Goal: Information Seeking & Learning: Learn about a topic

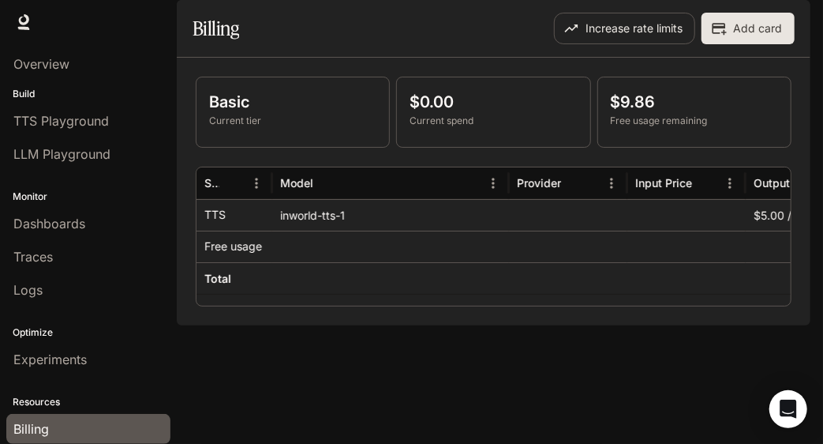
click at [361, 26] on div "Runtime Runtime Documentation Documentation" at bounding box center [411, 22] width 823 height 44
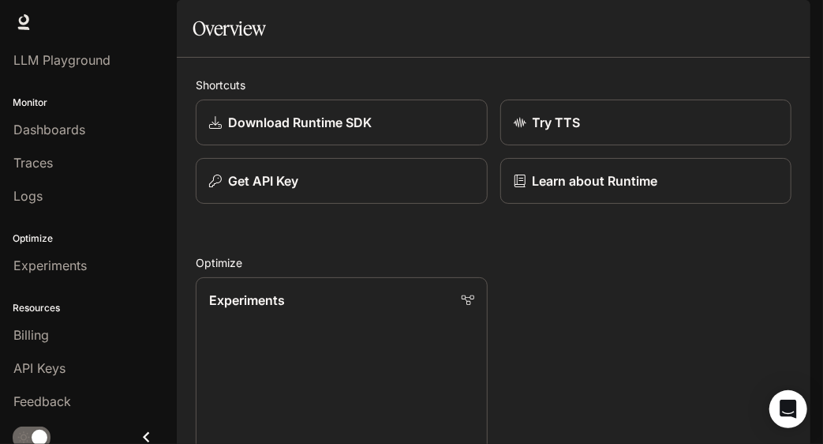
scroll to position [98, 0]
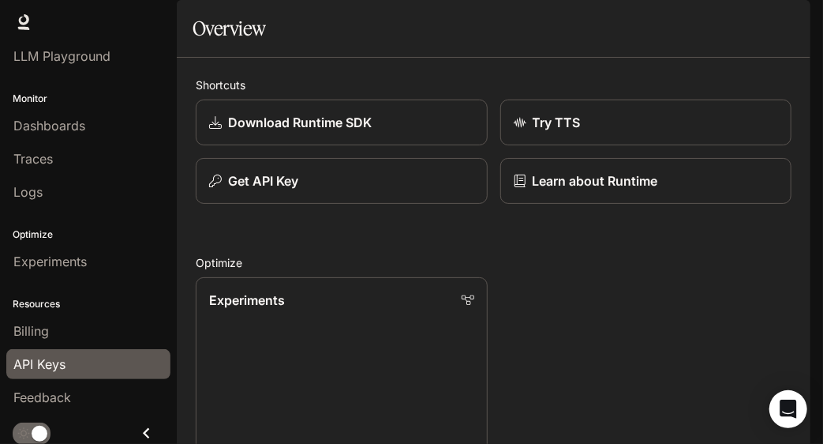
click at [53, 368] on span "API Keys" at bounding box center [39, 363] width 52 height 19
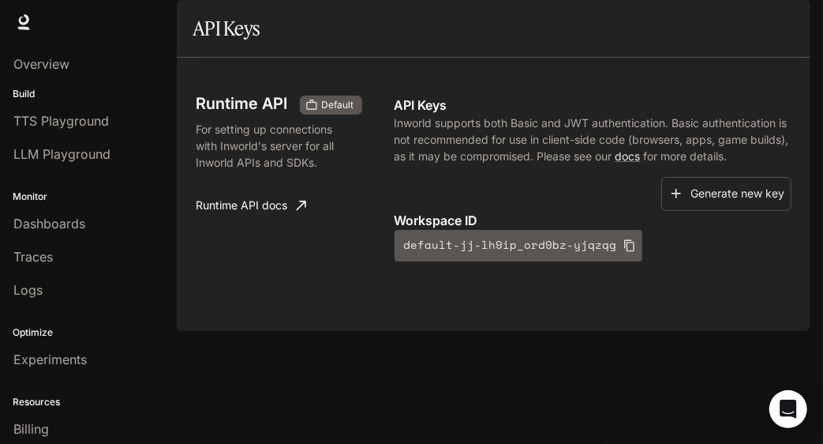
click at [51, 316] on div "Optimize Experiments" at bounding box center [88, 343] width 177 height 69
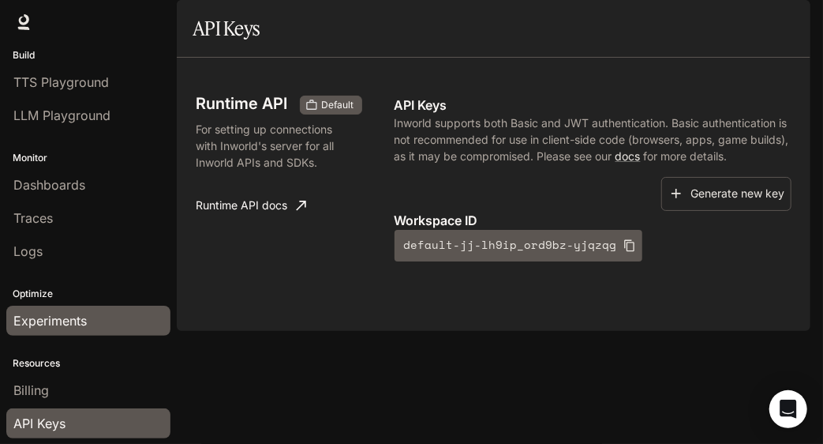
scroll to position [41, 0]
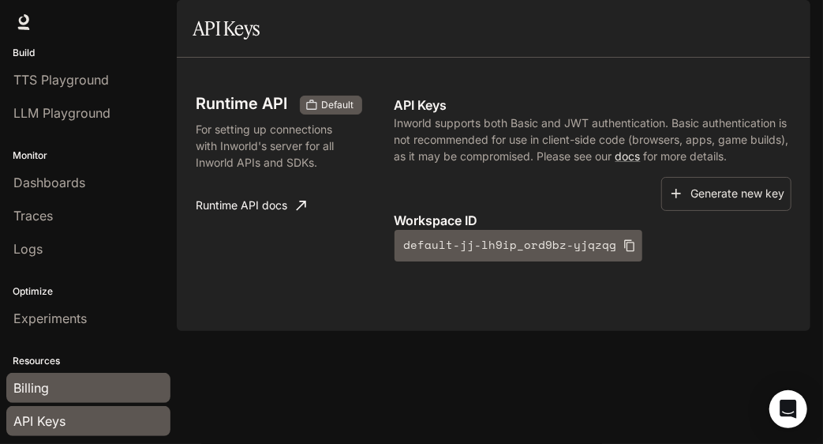
click at [47, 372] on link "Billing" at bounding box center [88, 387] width 164 height 30
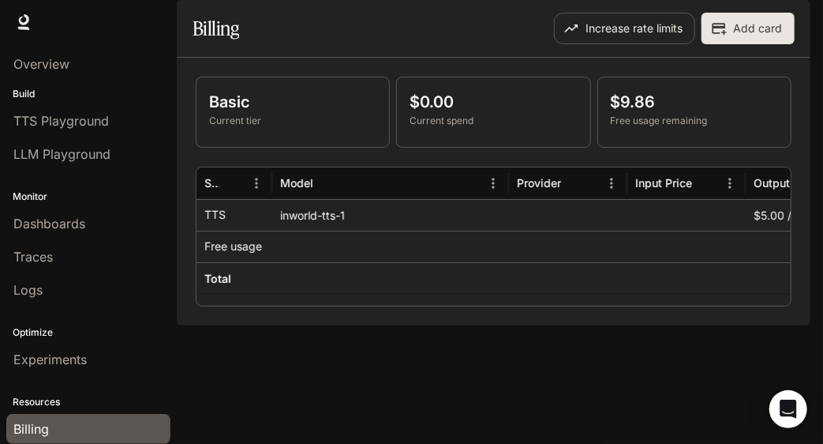
click at [619, 128] on p "Free usage remaining" at bounding box center [694, 121] width 167 height 14
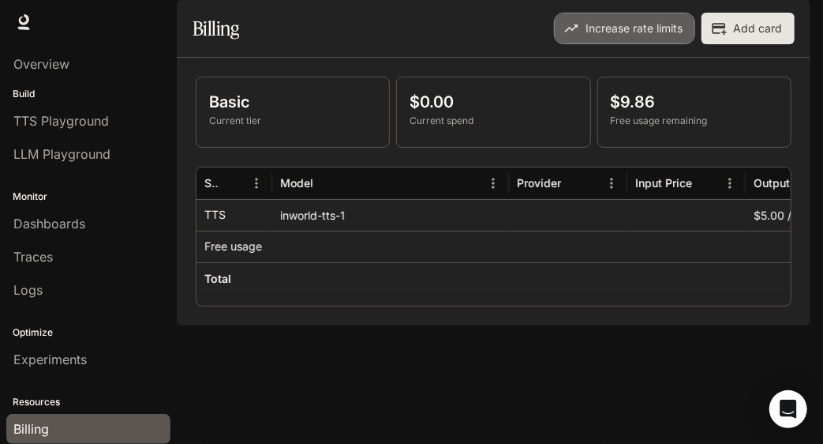
click at [616, 44] on button "Increase rate limits" at bounding box center [624, 29] width 141 height 32
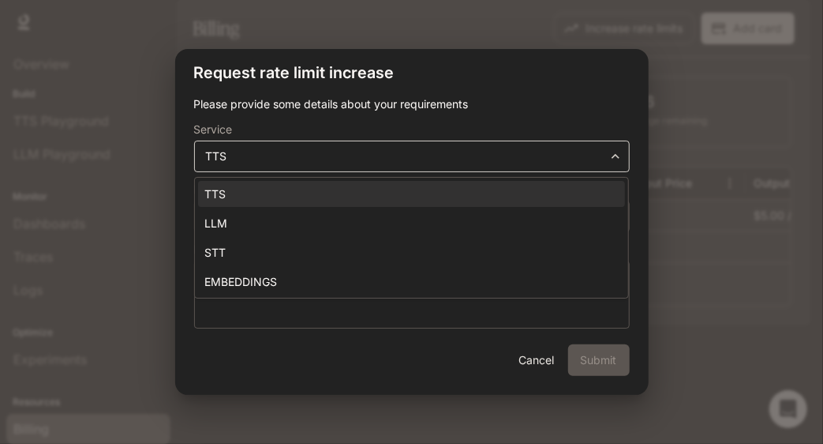
click at [412, 164] on body "**********" at bounding box center [411, 222] width 823 height 444
click at [431, 29] on div at bounding box center [411, 222] width 823 height 444
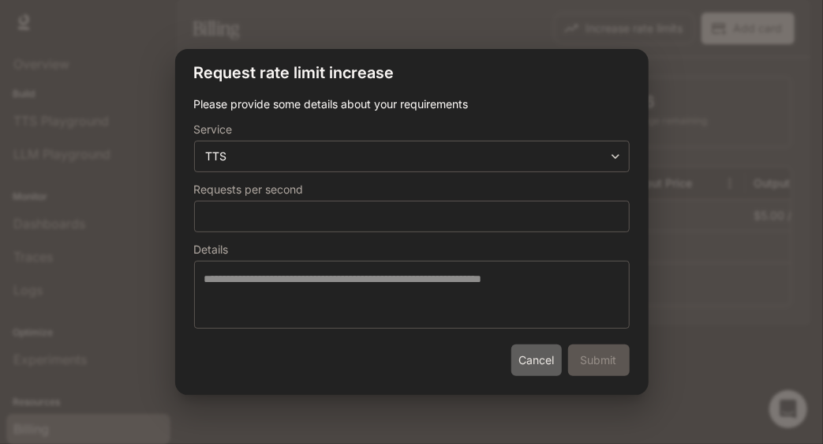
click at [533, 369] on button "Cancel" at bounding box center [536, 360] width 51 height 32
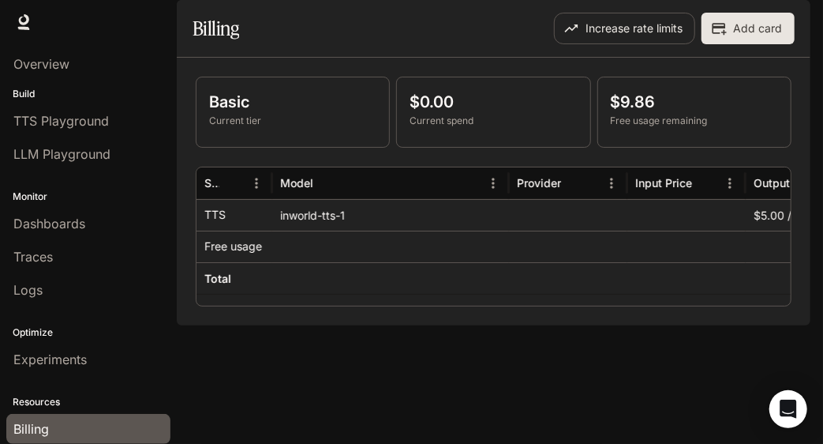
scroll to position [98, 0]
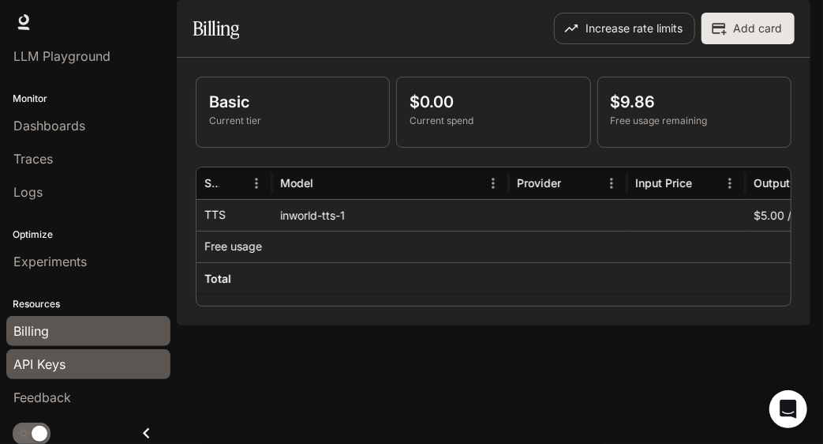
click at [35, 355] on span "API Keys" at bounding box center [39, 363] width 52 height 19
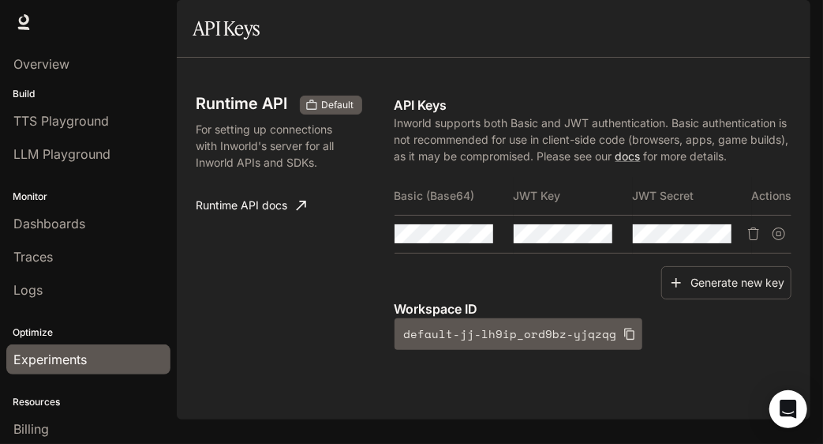
click at [73, 345] on link "Experiments" at bounding box center [88, 359] width 164 height 30
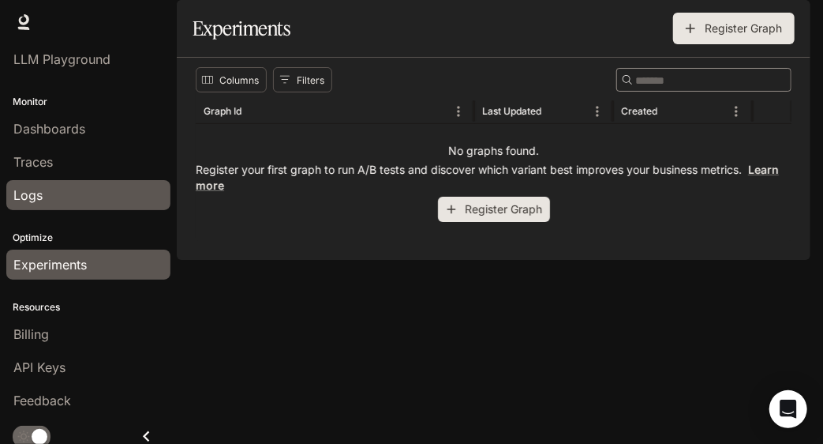
scroll to position [98, 0]
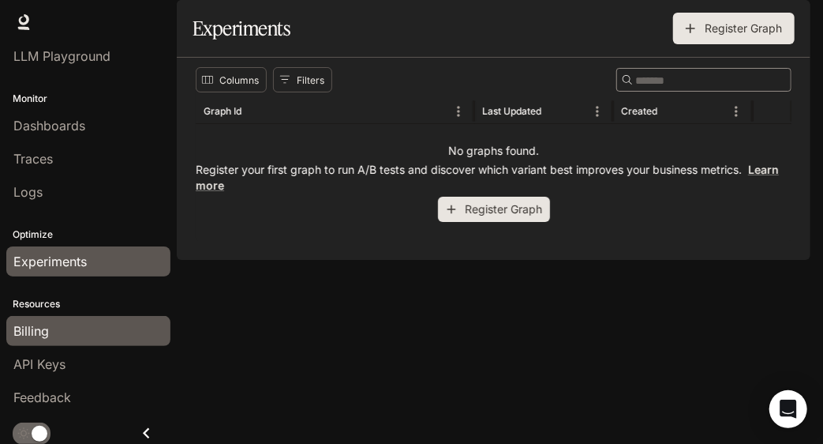
click at [44, 326] on span "Billing" at bounding box center [31, 330] width 36 height 19
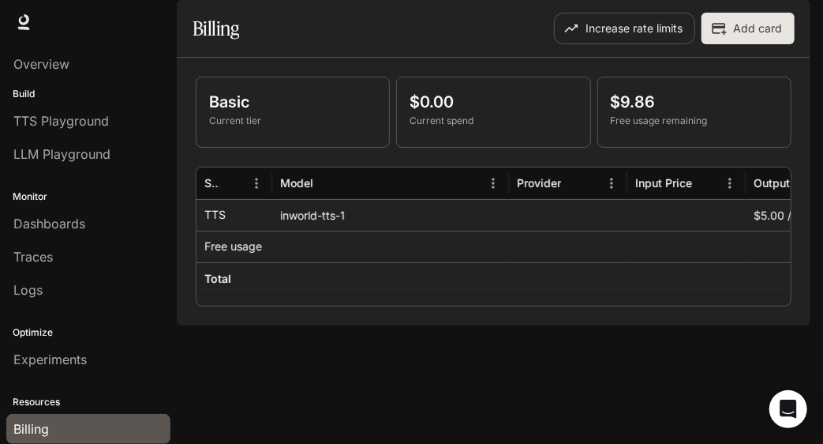
click at [410, 44] on div "Billing" at bounding box center [342, 29] width 298 height 32
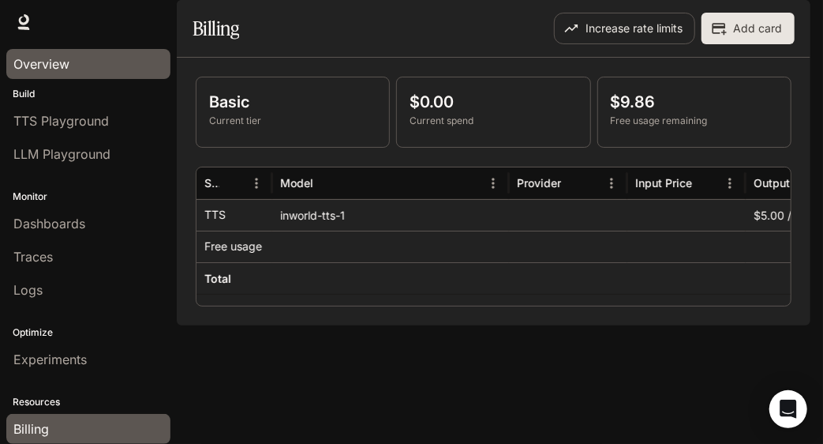
click at [47, 50] on link "Overview" at bounding box center [88, 64] width 164 height 30
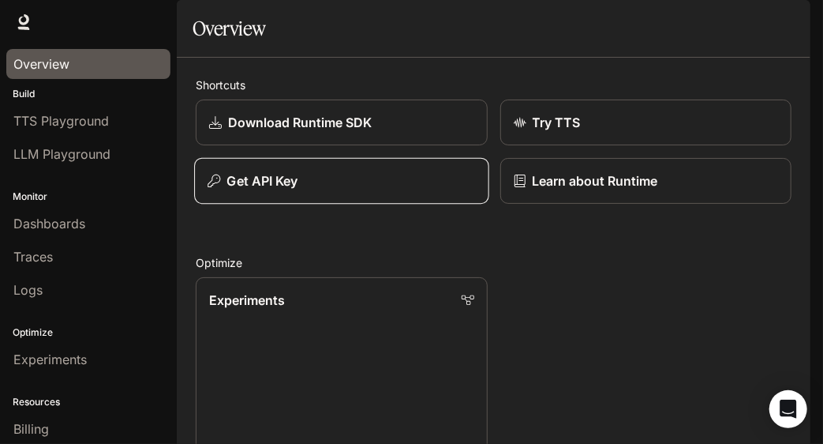
scroll to position [11, 0]
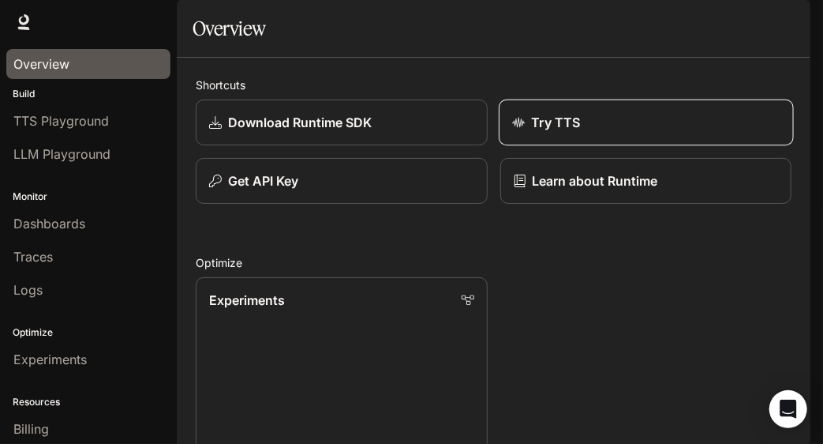
click at [547, 132] on p "Try TTS" at bounding box center [555, 122] width 49 height 19
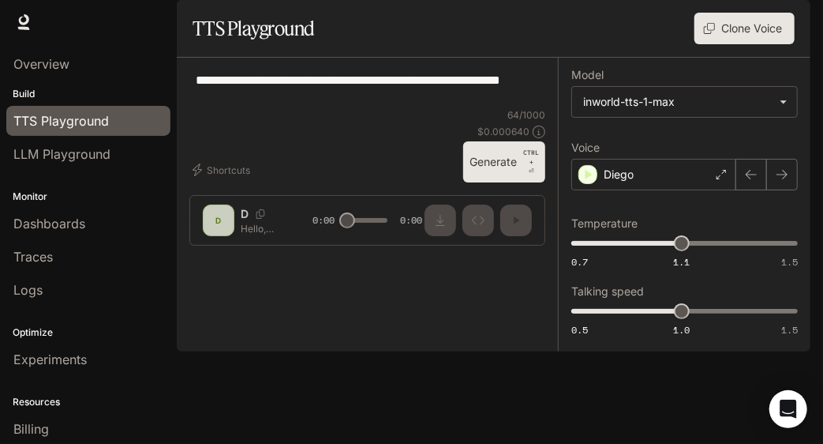
click at [224, 258] on div "**********" at bounding box center [367, 158] width 381 height 200
drag, startPoint x: 215, startPoint y: 414, endPoint x: 216, endPoint y: 394, distance: 20.6
click at [216, 258] on div "**********" at bounding box center [367, 158] width 381 height 200
click at [593, 182] on icon "button" at bounding box center [589, 175] width 16 height 16
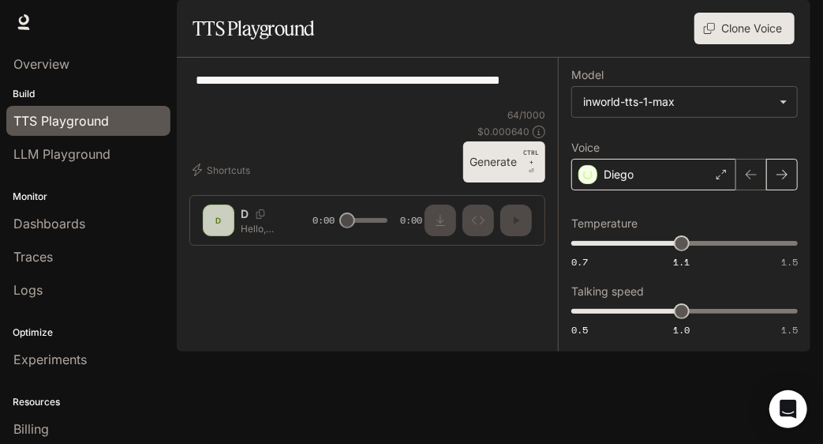
click at [773, 190] on button "button" at bounding box center [782, 175] width 32 height 32
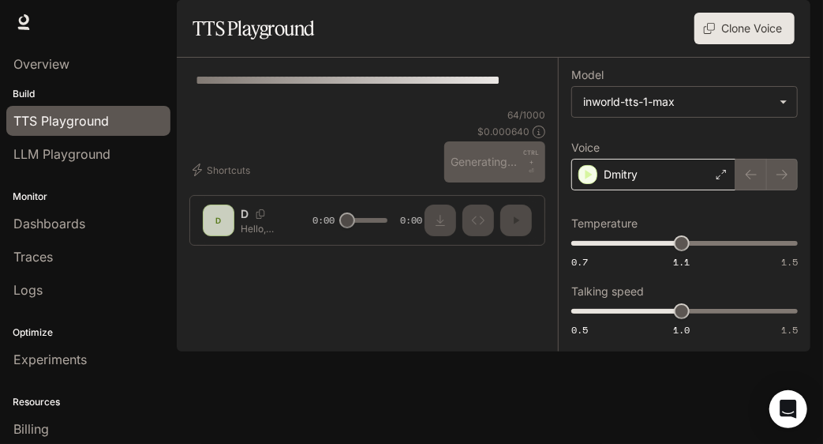
click at [775, 190] on div at bounding box center [767, 175] width 62 height 32
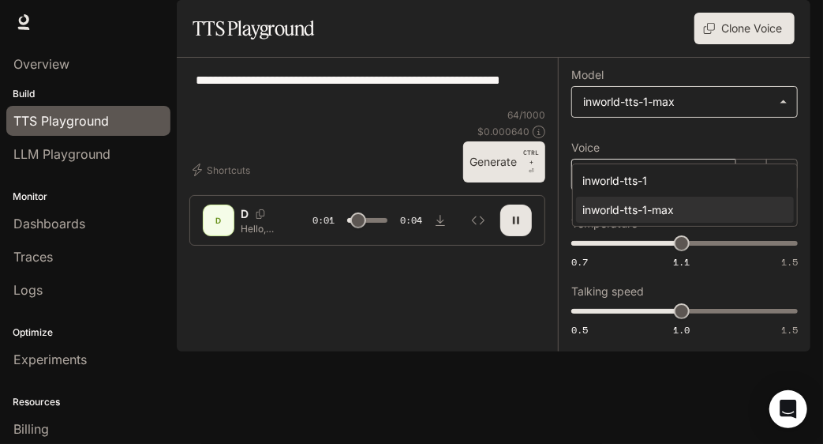
click at [730, 154] on body "**********" at bounding box center [411, 222] width 823 height 444
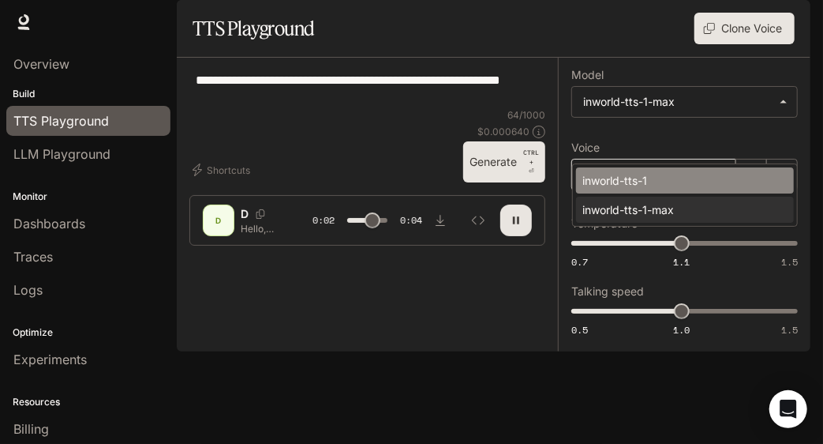
click at [681, 174] on div "inworld-tts-1" at bounding box center [681, 180] width 199 height 17
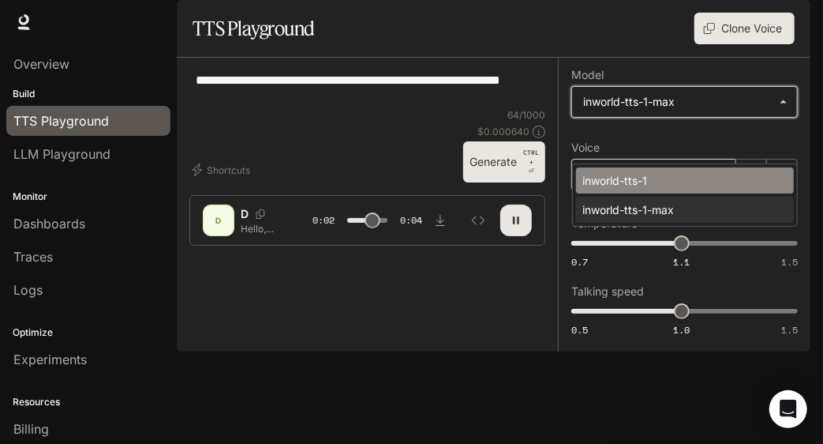
type input "***"
type input "**********"
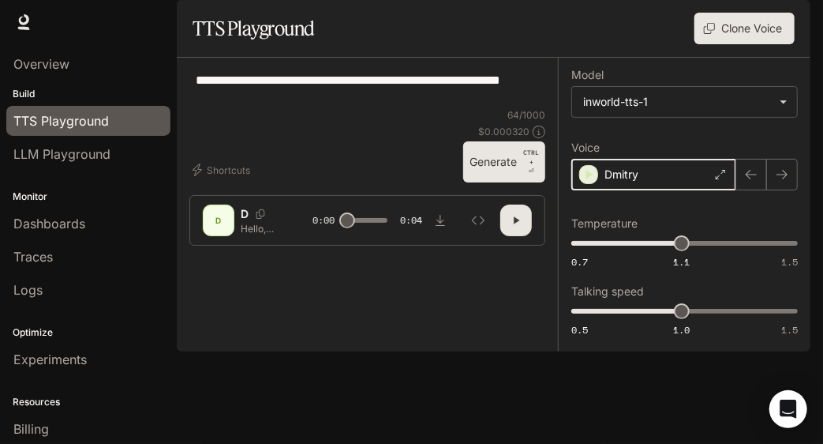
click at [587, 182] on icon "button" at bounding box center [589, 175] width 16 height 16
click at [777, 181] on icon "button" at bounding box center [782, 174] width 13 height 13
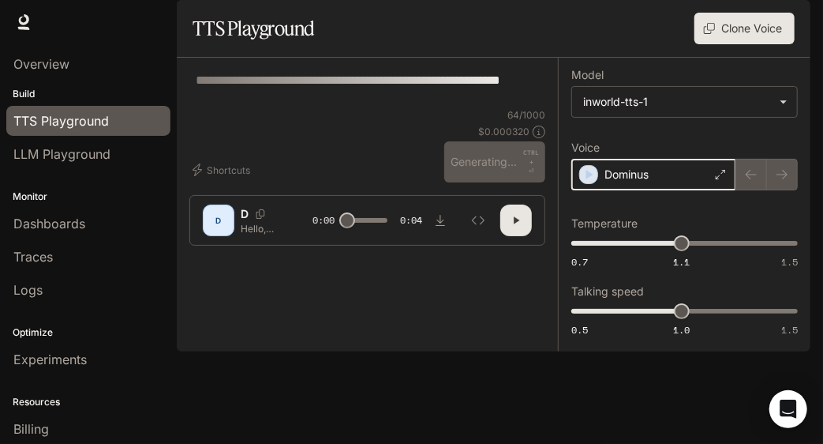
click at [582, 182] on icon "button" at bounding box center [589, 175] width 16 height 16
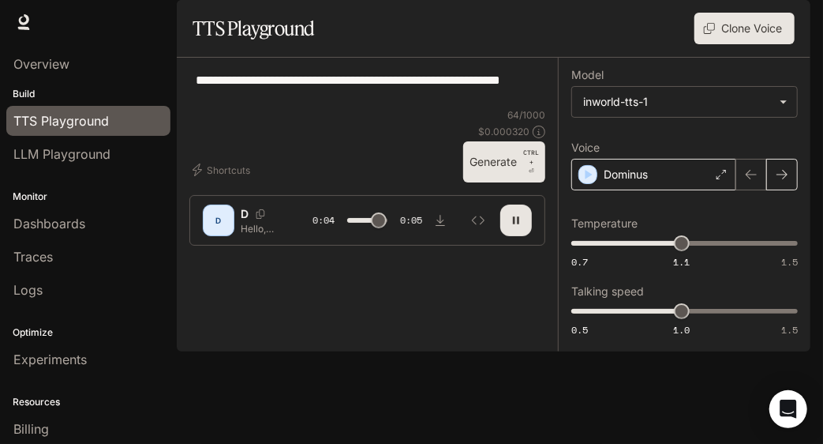
click at [788, 181] on icon "button" at bounding box center [782, 174] width 13 height 13
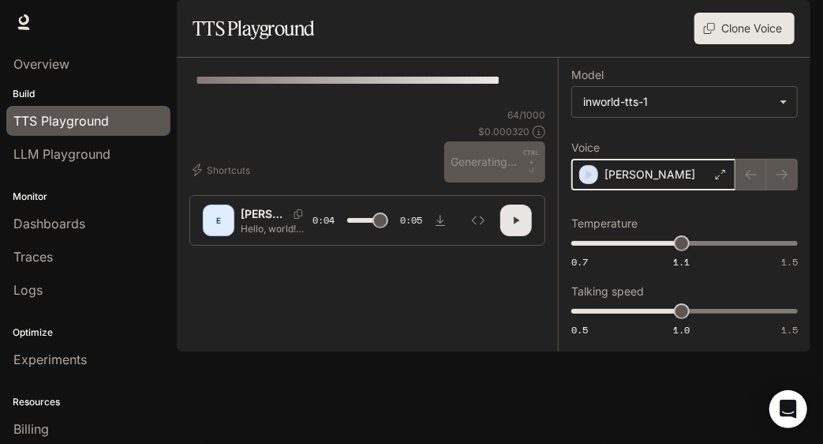
click at [586, 182] on icon "button" at bounding box center [589, 175] width 16 height 16
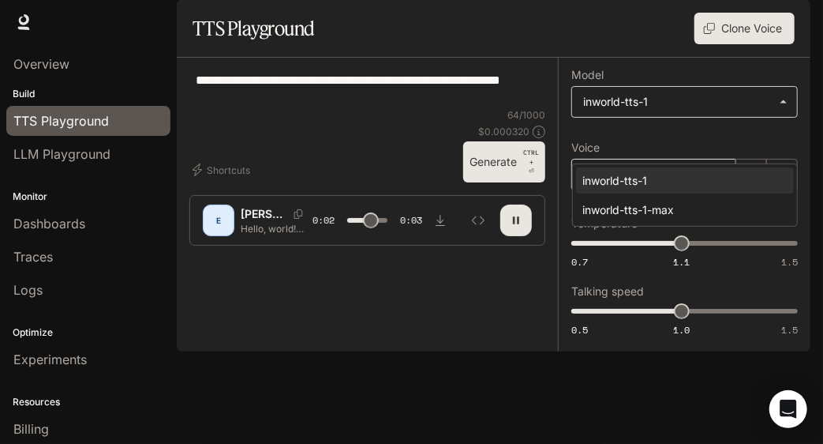
click at [646, 135] on body "**********" at bounding box center [411, 222] width 823 height 444
click at [521, 208] on div at bounding box center [411, 222] width 823 height 444
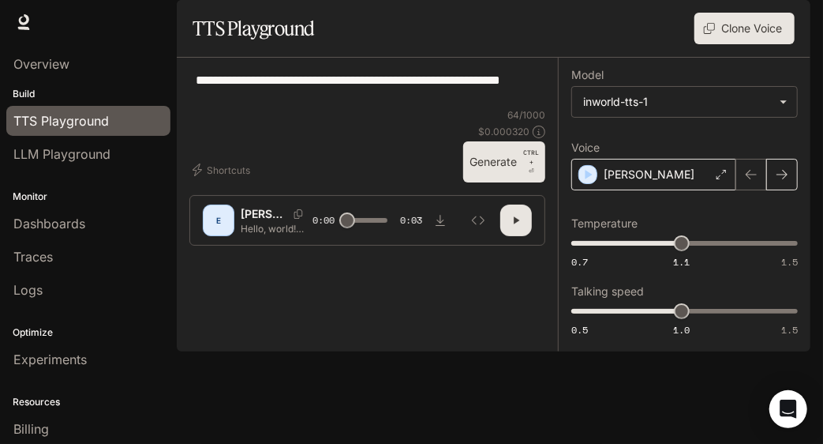
click at [776, 181] on icon "button" at bounding box center [782, 174] width 13 height 13
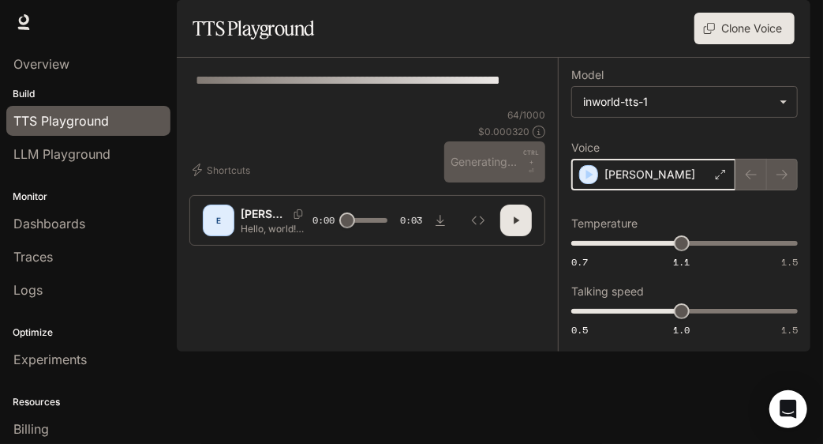
click at [589, 179] on icon "button" at bounding box center [589, 174] width 7 height 9
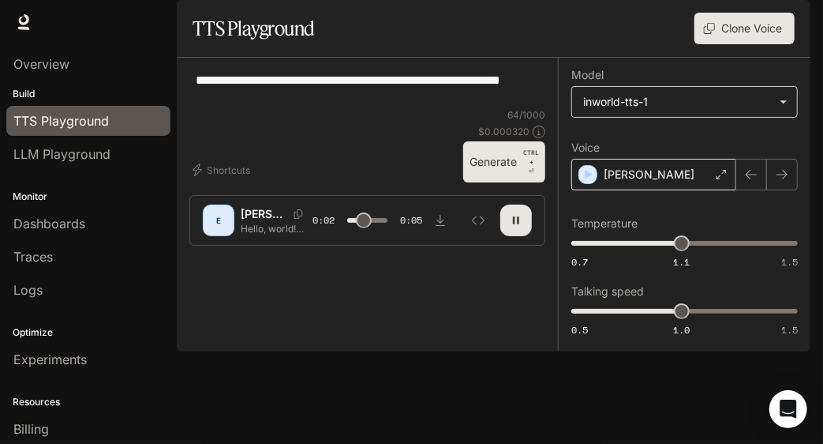
click at [625, 143] on body "**********" at bounding box center [411, 222] width 823 height 444
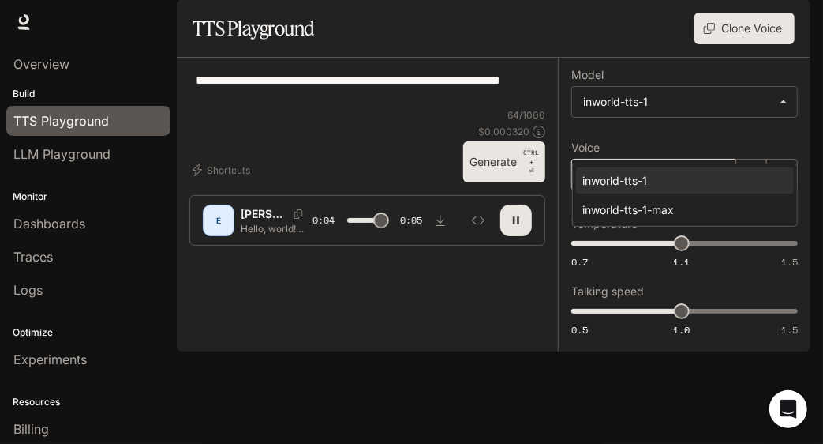
click at [510, 193] on div at bounding box center [411, 222] width 823 height 444
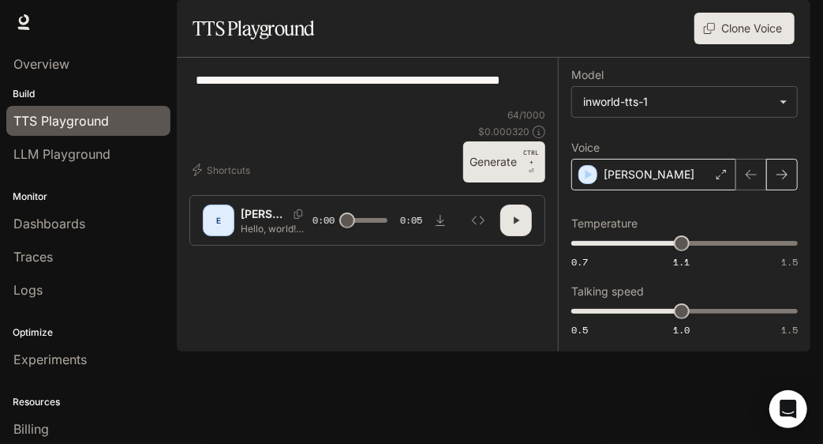
click at [778, 181] on icon "button" at bounding box center [782, 174] width 13 height 13
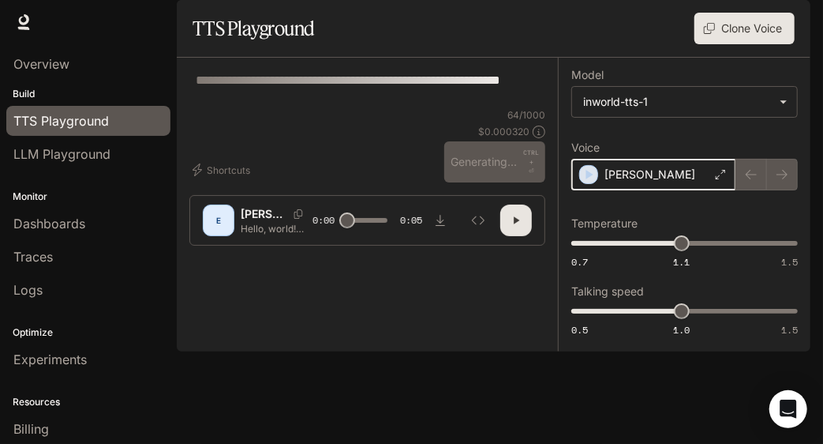
click at [590, 182] on icon "button" at bounding box center [589, 175] width 16 height 16
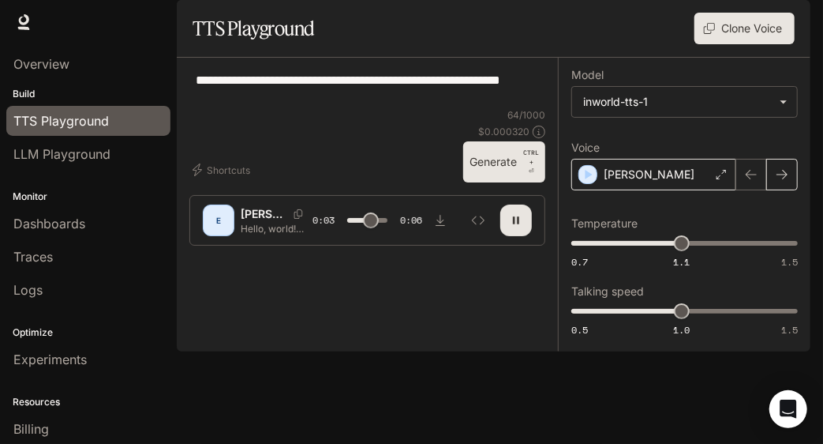
click at [786, 181] on icon "button" at bounding box center [782, 174] width 13 height 13
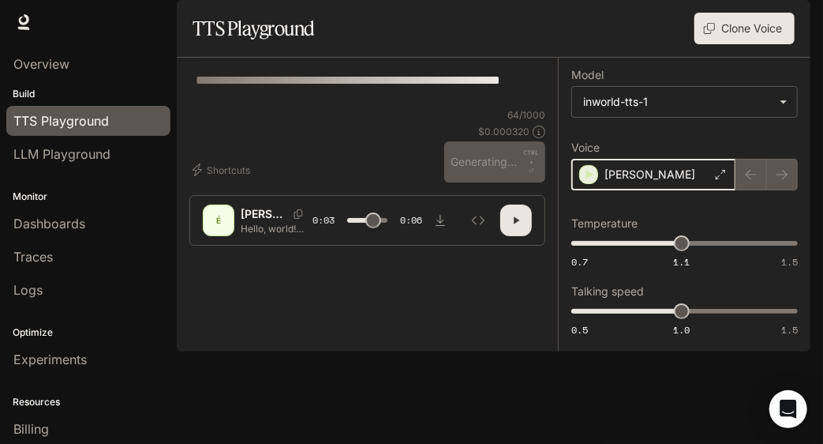
click at [591, 182] on icon "button" at bounding box center [589, 175] width 16 height 16
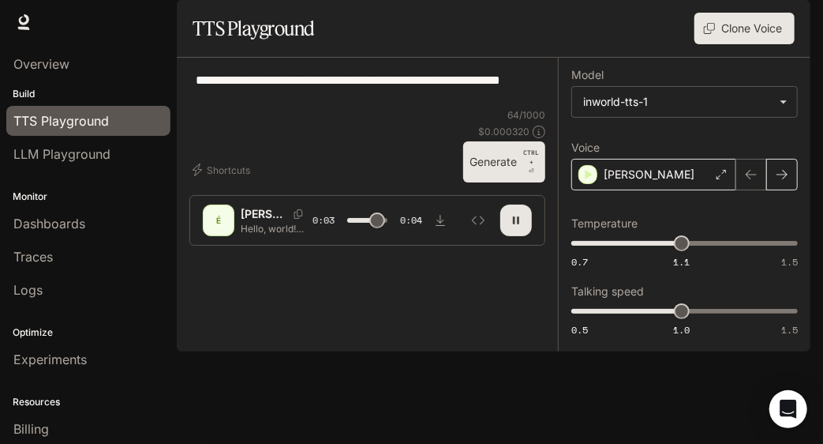
click at [778, 181] on icon "button" at bounding box center [782, 174] width 13 height 13
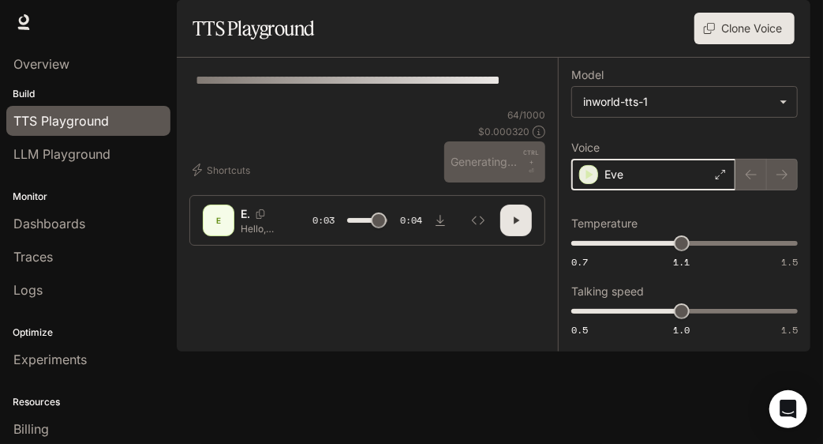
click at [592, 182] on icon "button" at bounding box center [589, 175] width 16 height 16
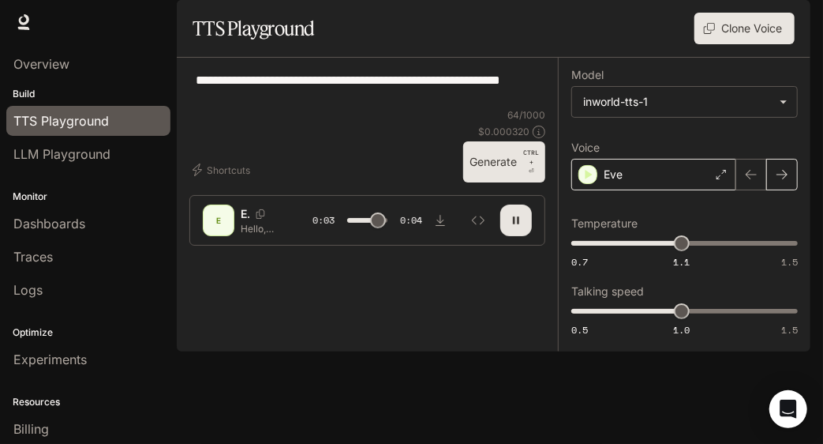
click at [781, 181] on icon "button" at bounding box center [782, 174] width 13 height 13
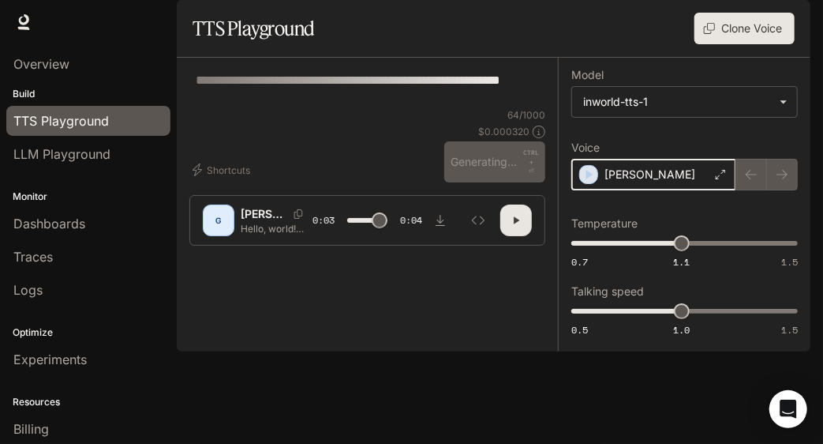
click at [590, 182] on icon "button" at bounding box center [589, 175] width 16 height 16
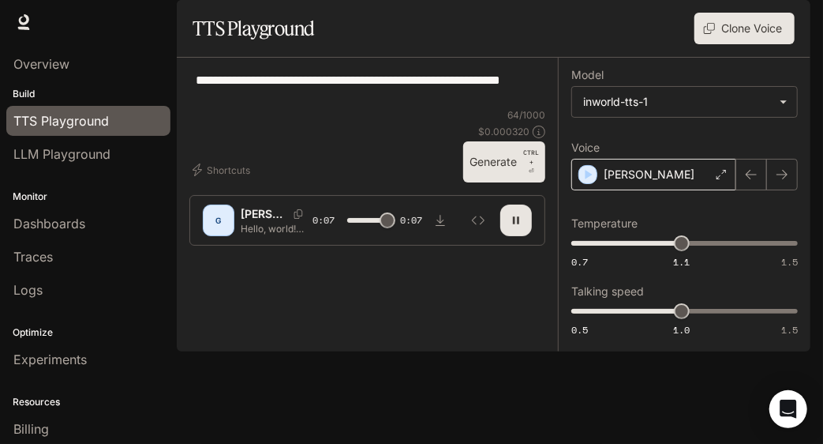
type input "*"
click at [724, 179] on icon at bounding box center [721, 174] width 9 height 9
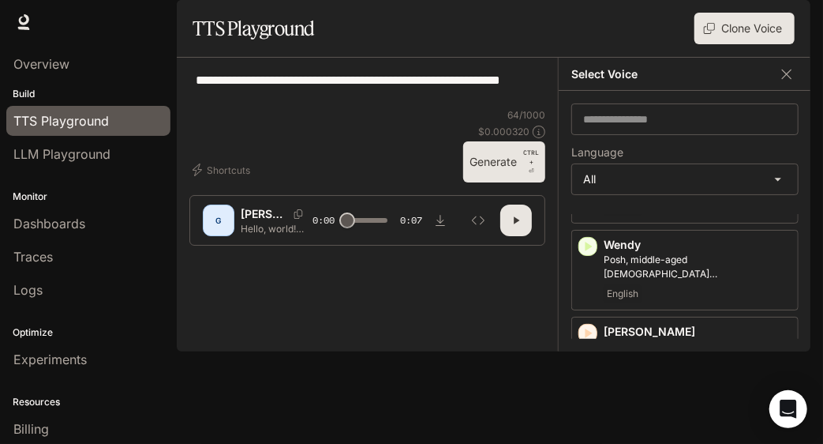
scroll to position [4083, 0]
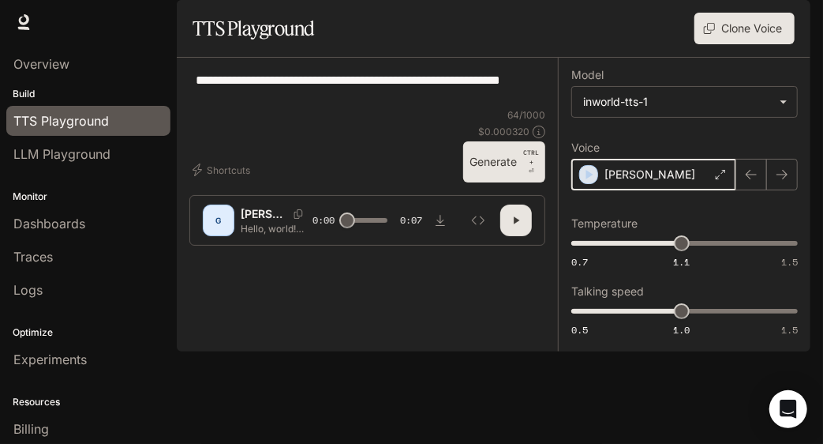
click at [587, 182] on icon "button" at bounding box center [589, 175] width 16 height 16
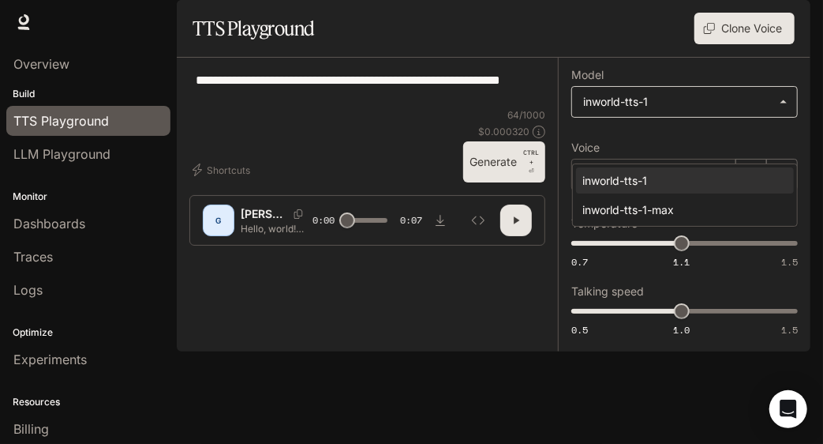
click at [655, 137] on body "**********" at bounding box center [411, 222] width 823 height 444
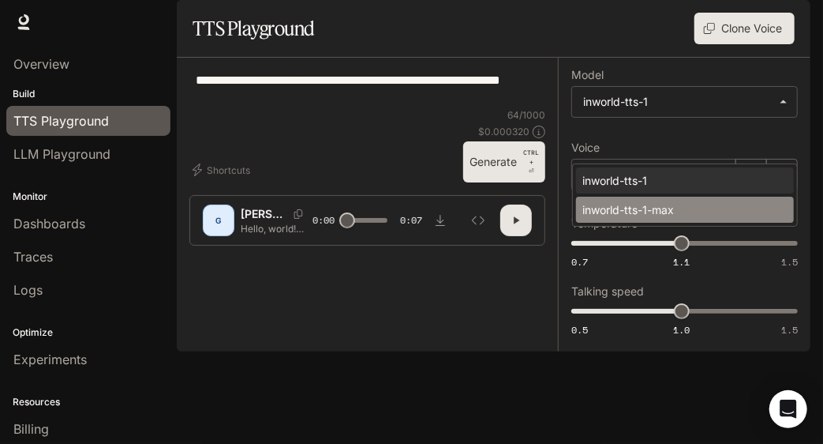
click at [627, 204] on div "inworld-tts-1-max" at bounding box center [681, 209] width 199 height 17
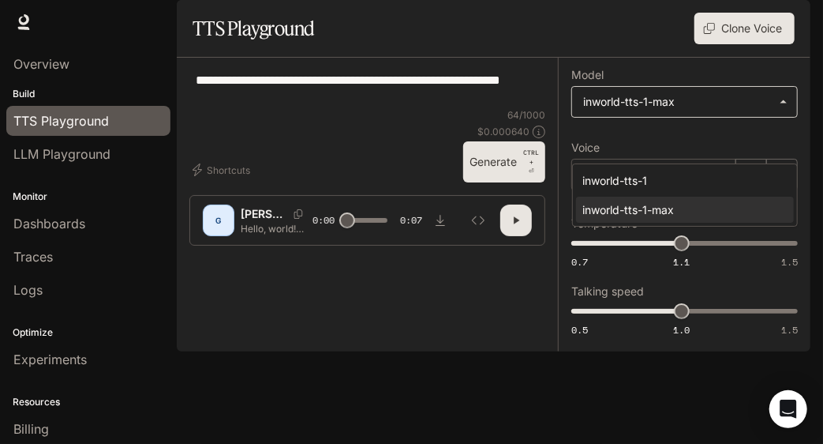
click at [644, 155] on body "**********" at bounding box center [411, 222] width 823 height 444
click at [634, 194] on ul "inworld-tts-1 inworld-tts-1-max" at bounding box center [685, 195] width 224 height 62
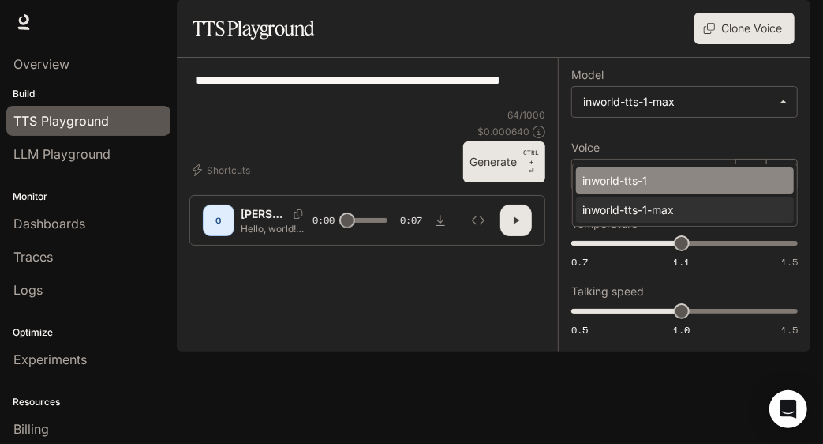
click at [633, 189] on li "inworld-tts-1" at bounding box center [685, 180] width 218 height 26
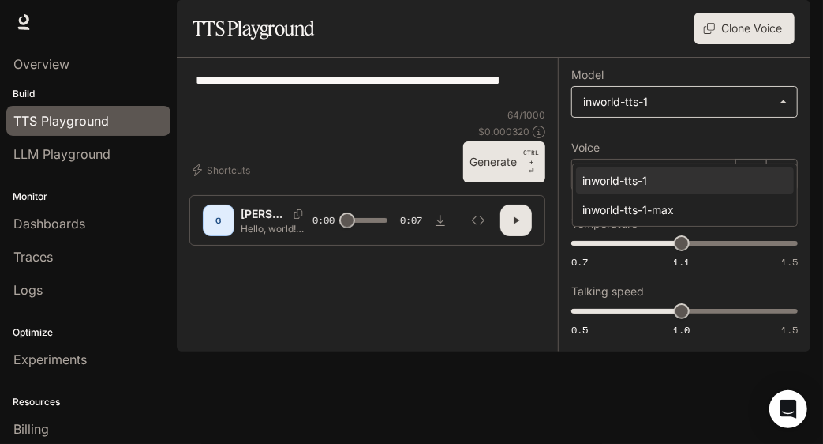
click at [642, 146] on body "**********" at bounding box center [411, 222] width 823 height 444
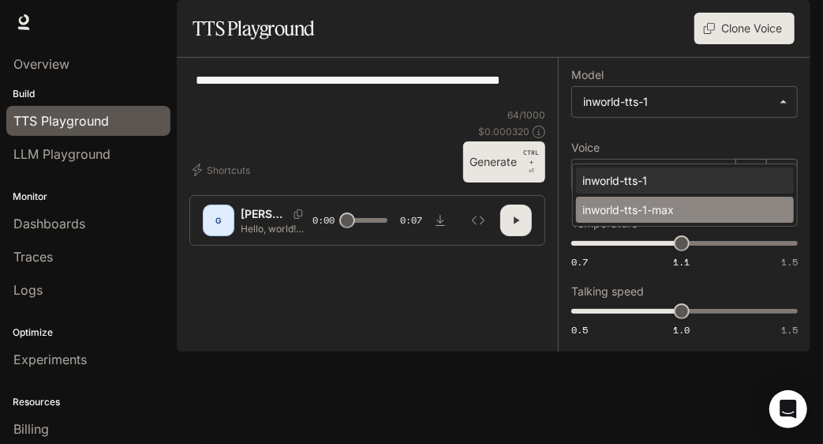
click at [622, 211] on div "inworld-tts-1-max" at bounding box center [681, 209] width 199 height 17
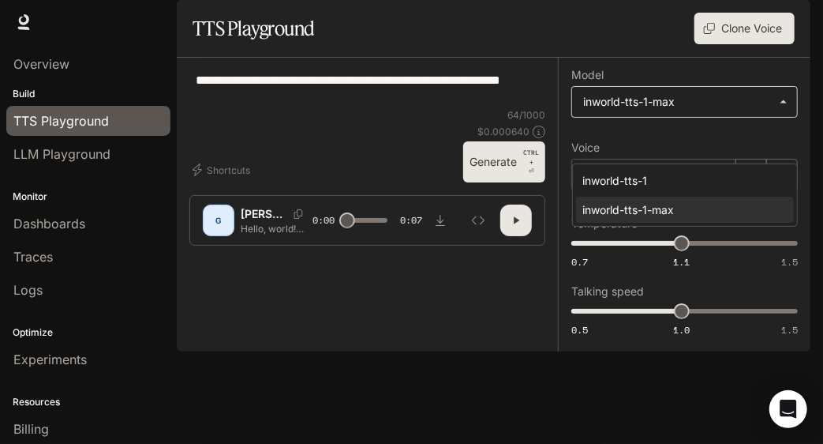
click at [633, 132] on body "**********" at bounding box center [411, 222] width 823 height 444
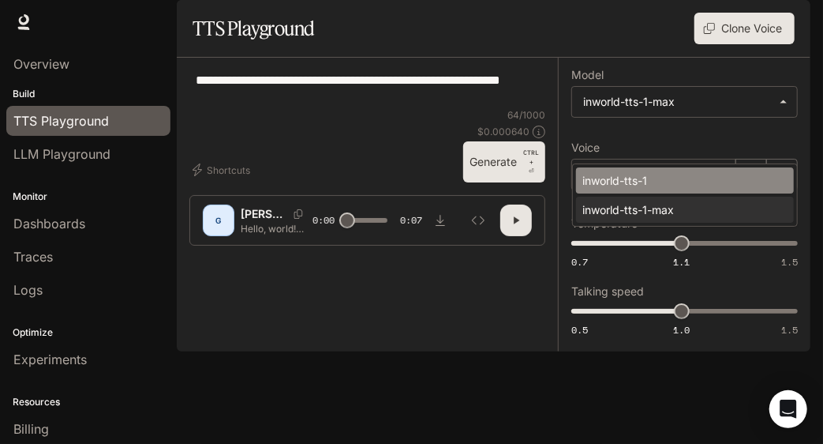
click at [608, 182] on div "inworld-tts-1" at bounding box center [681, 180] width 199 height 17
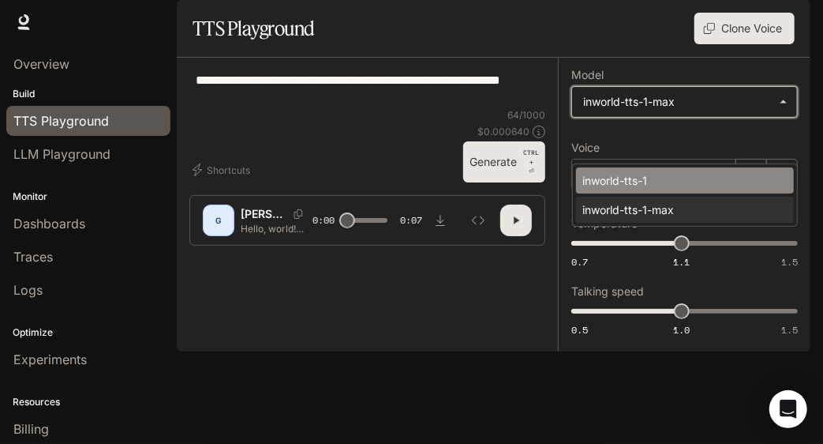
type input "**********"
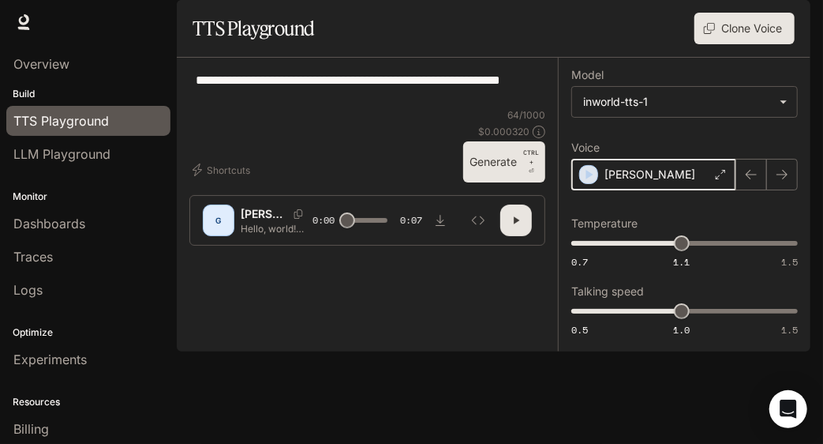
click at [589, 182] on icon "button" at bounding box center [589, 175] width 16 height 16
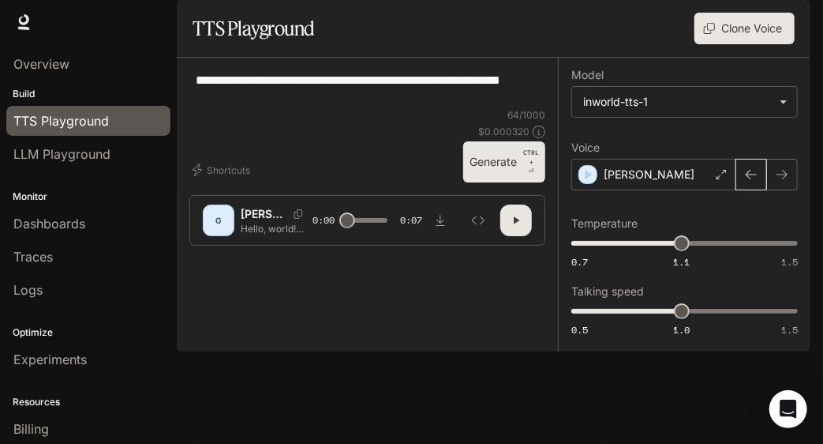
click at [743, 190] on button "button" at bounding box center [751, 175] width 32 height 32
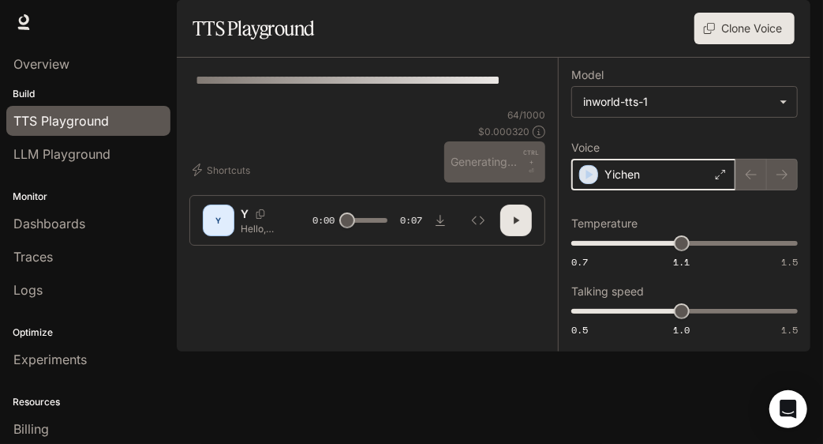
click at [590, 182] on icon "button" at bounding box center [589, 175] width 16 height 16
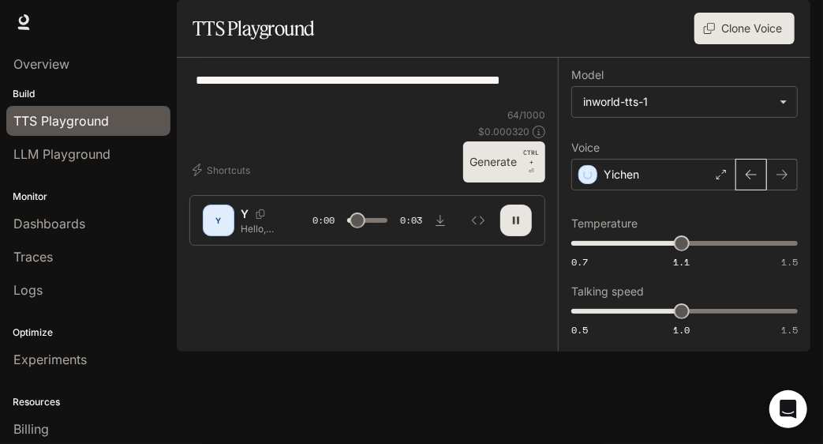
click at [735, 190] on button "button" at bounding box center [751, 175] width 32 height 32
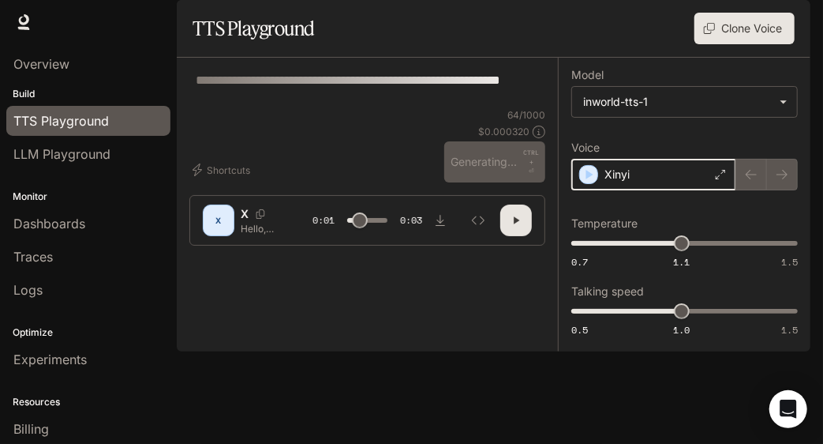
click at [593, 182] on icon "button" at bounding box center [589, 175] width 16 height 16
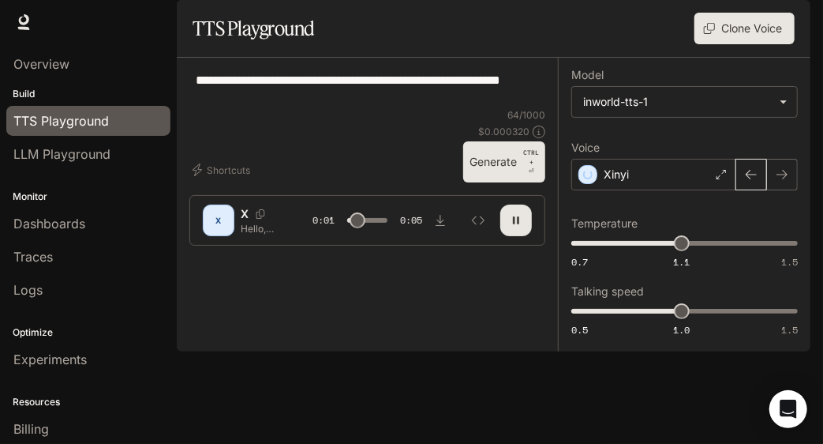
click at [751, 190] on button "button" at bounding box center [751, 175] width 32 height 32
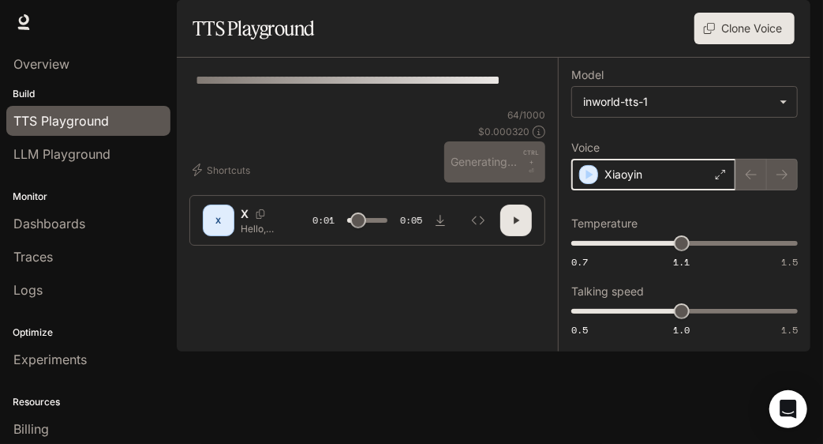
click at [589, 182] on icon "button" at bounding box center [589, 175] width 16 height 16
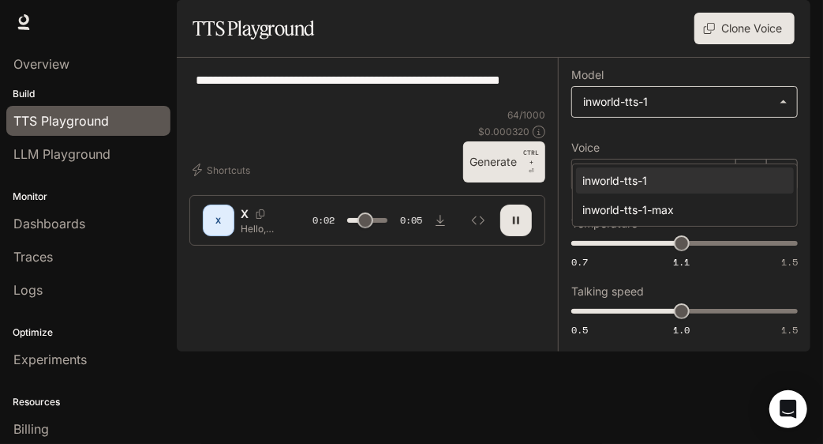
click at [700, 148] on body "**********" at bounding box center [411, 222] width 823 height 444
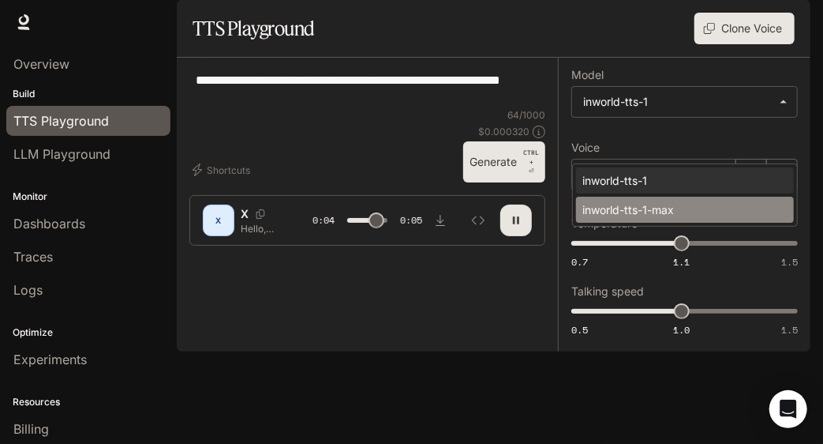
click at [663, 201] on div "inworld-tts-1-max" at bounding box center [681, 209] width 199 height 17
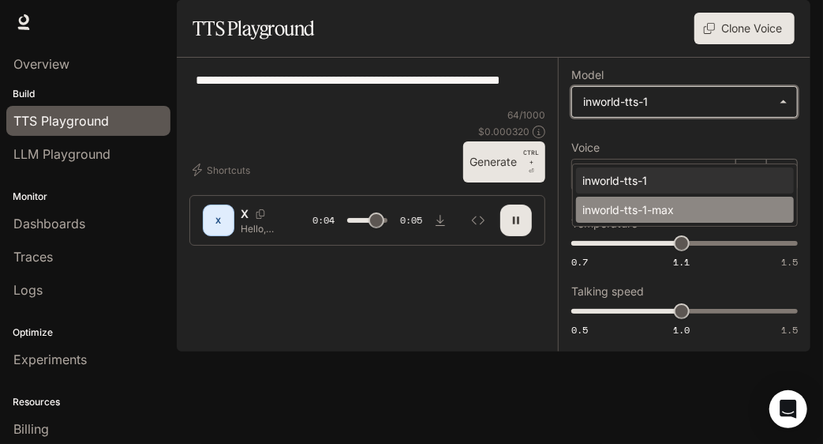
type input "***"
type input "**********"
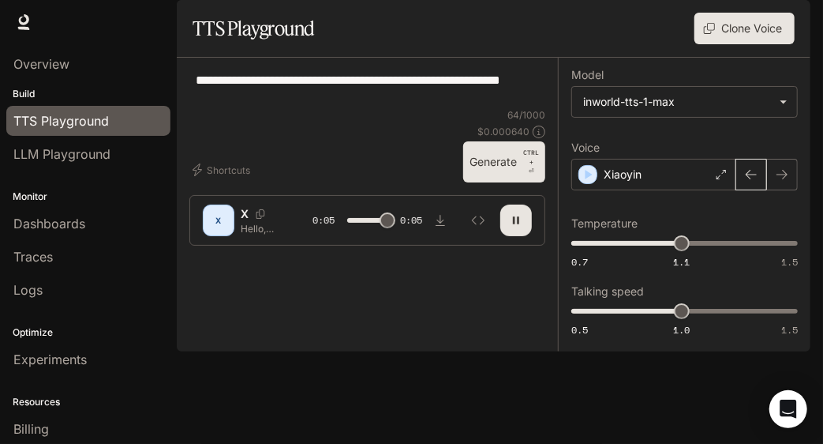
click at [743, 190] on button "button" at bounding box center [751, 175] width 32 height 32
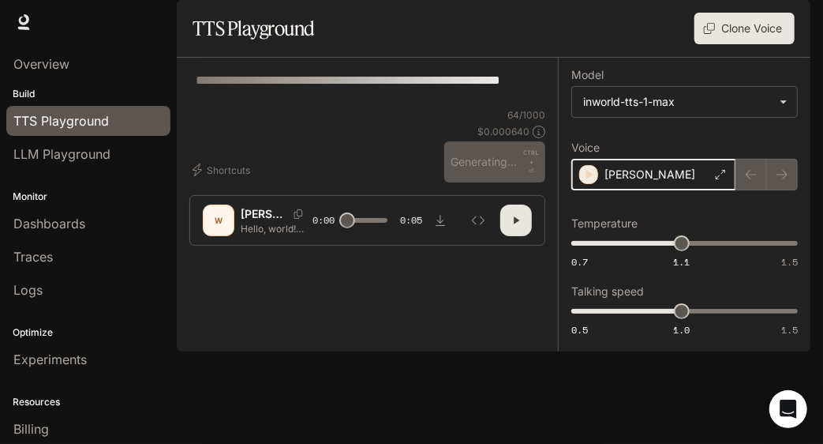
click at [593, 182] on icon "button" at bounding box center [589, 175] width 16 height 16
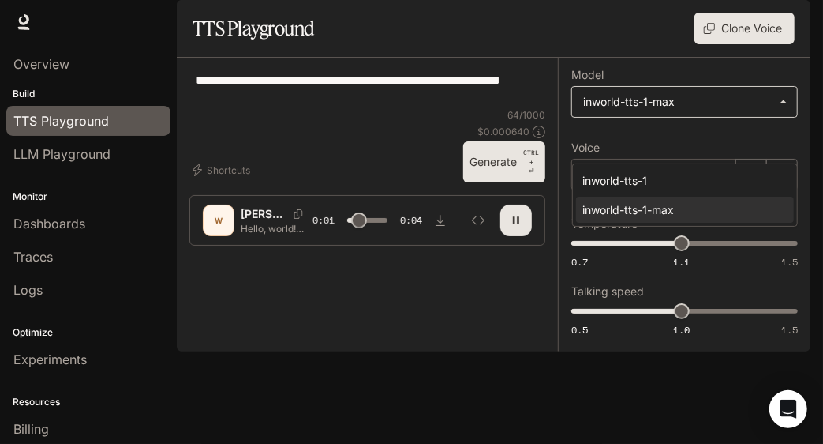
click at [661, 153] on body "**********" at bounding box center [411, 222] width 823 height 444
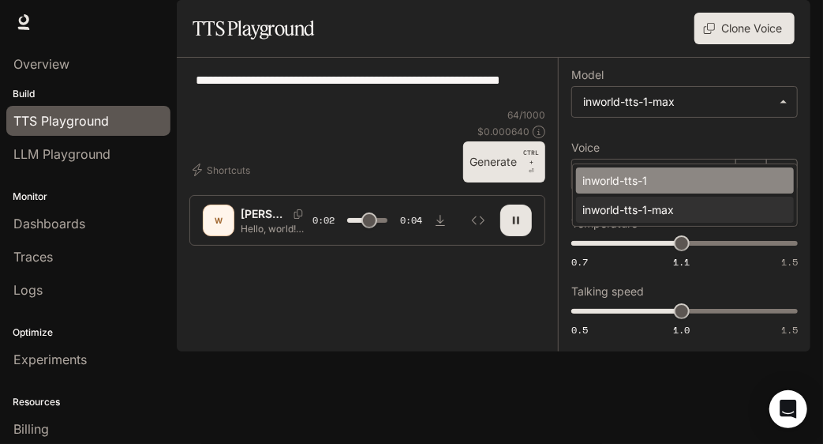
click at [637, 171] on li "inworld-tts-1" at bounding box center [685, 180] width 218 height 26
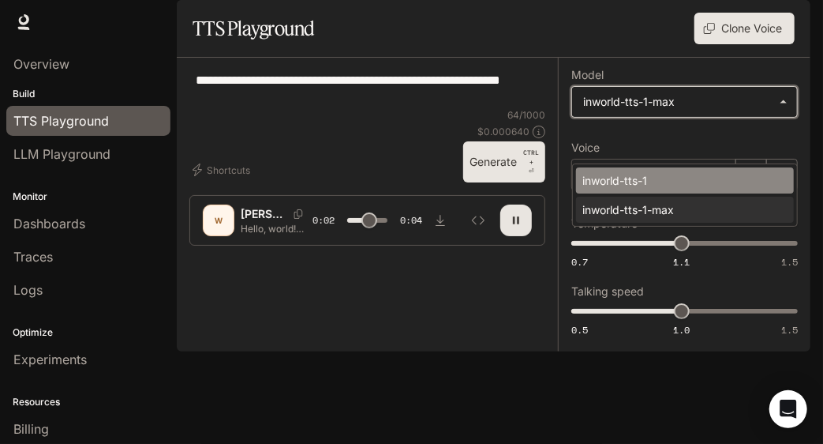
type input "***"
type input "**********"
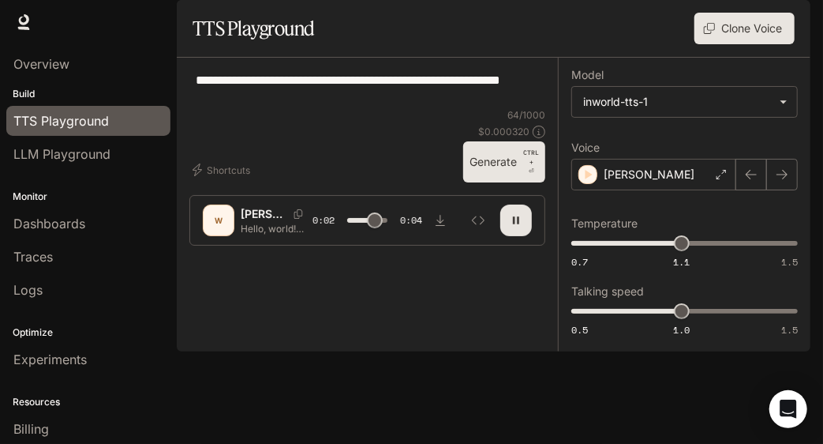
click at [637, 171] on div "**********" at bounding box center [684, 204] width 226 height 268
click at [741, 190] on button "button" at bounding box center [751, 175] width 32 height 32
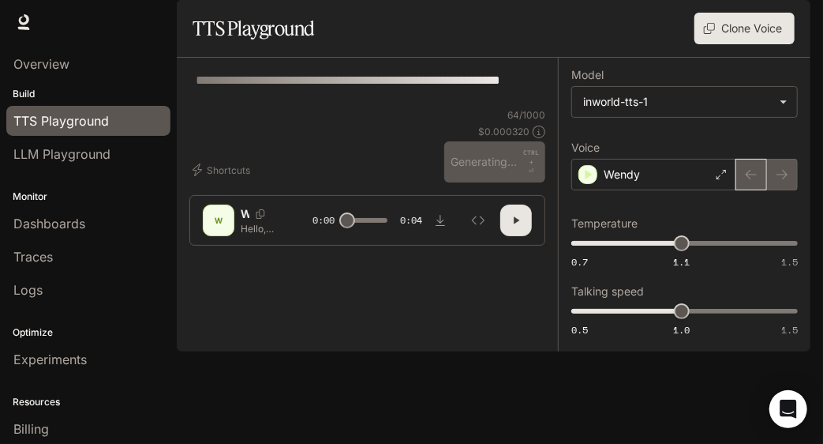
click at [741, 190] on div at bounding box center [767, 175] width 62 height 32
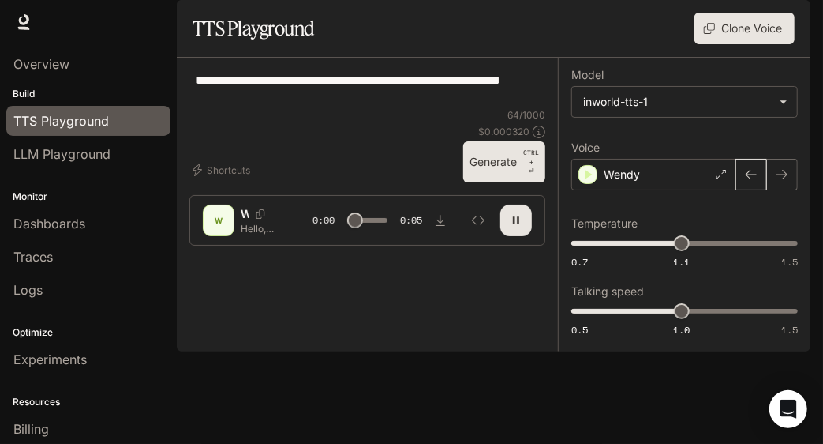
click at [741, 190] on button "button" at bounding box center [751, 175] width 32 height 32
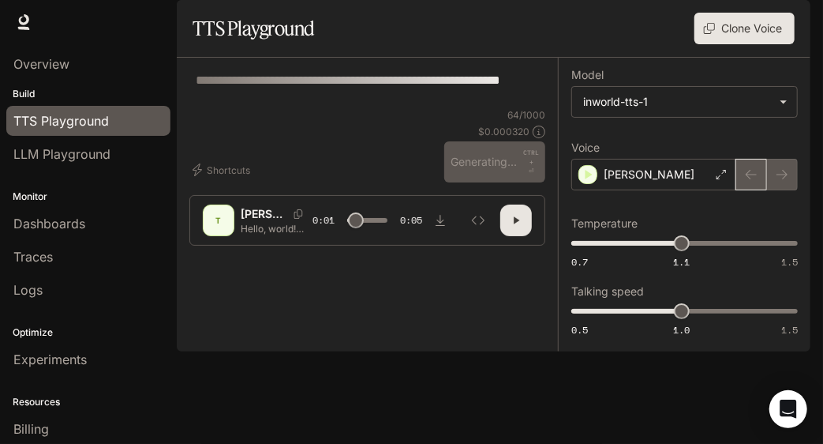
click at [741, 190] on div at bounding box center [767, 175] width 62 height 32
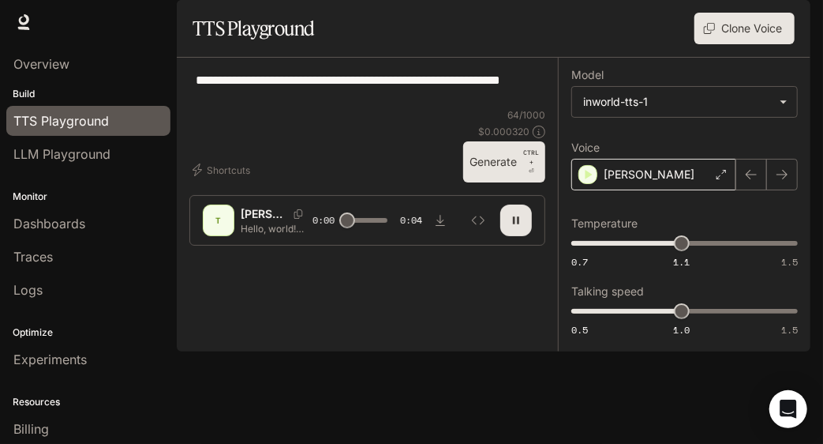
click at [723, 179] on icon at bounding box center [721, 174] width 9 height 9
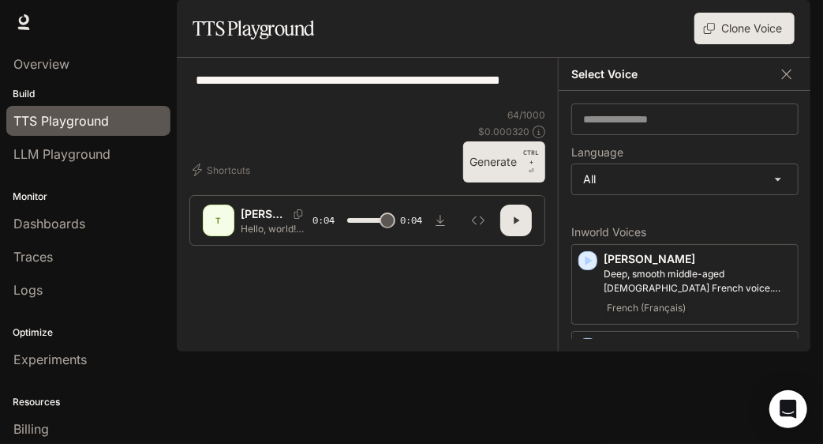
type input "*"
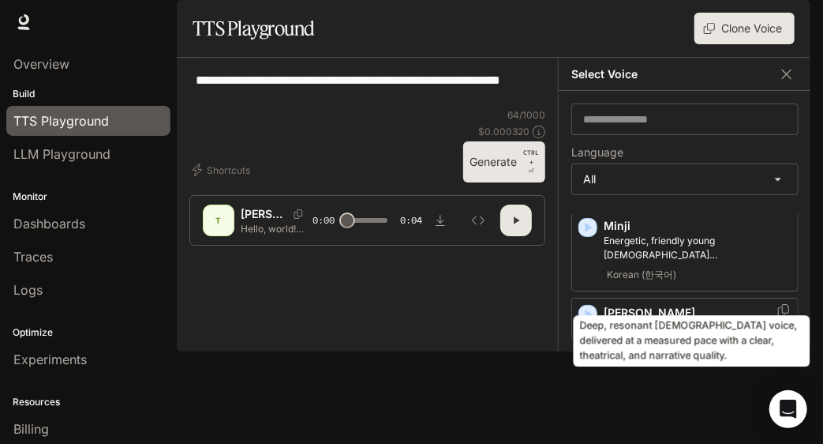
scroll to position [2665, 0]
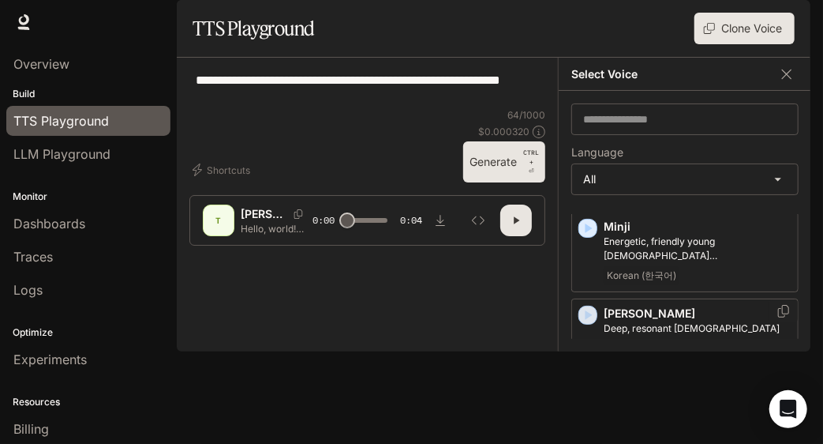
click at [587, 310] on icon "button" at bounding box center [589, 314] width 7 height 9
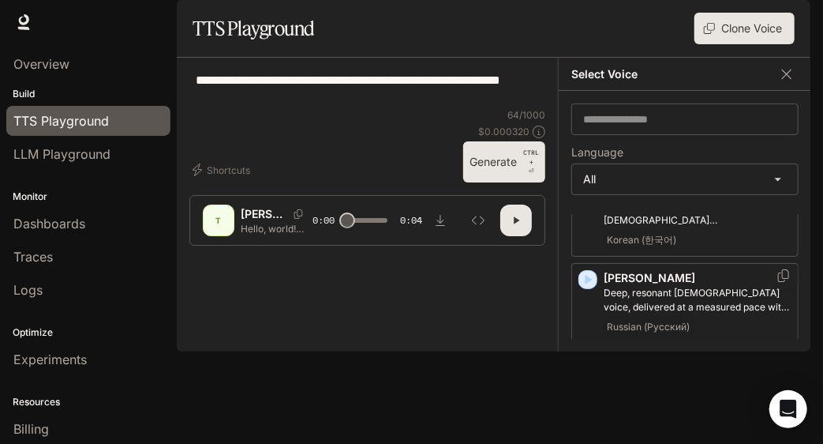
scroll to position [2701, 0]
click at [589, 357] on icon "button" at bounding box center [588, 365] width 16 height 16
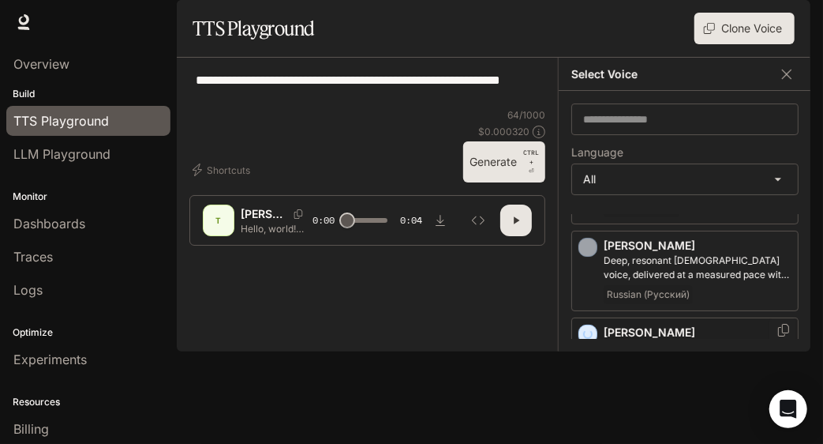
scroll to position [2755, 0]
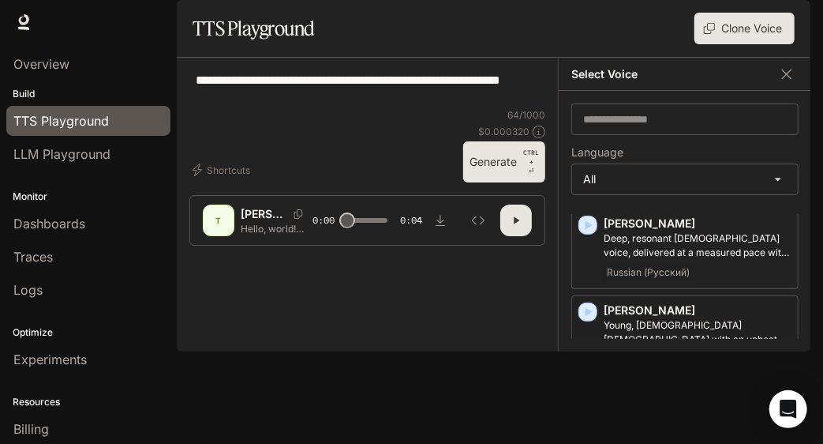
click at [586, 391] on icon "button" at bounding box center [588, 399] width 16 height 16
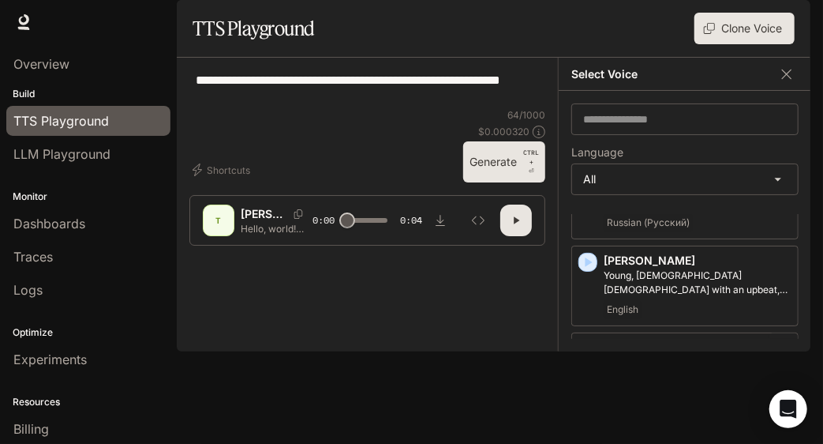
scroll to position [2847, 0]
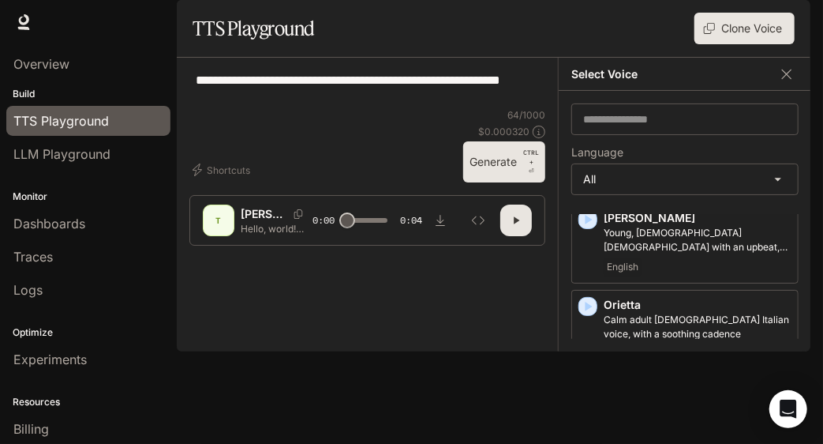
click at [587, 388] on icon "button" at bounding box center [589, 392] width 7 height 9
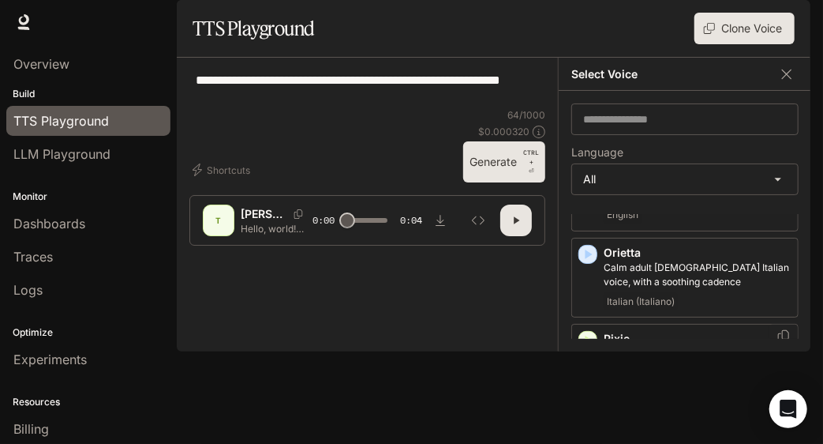
scroll to position [2910, 0]
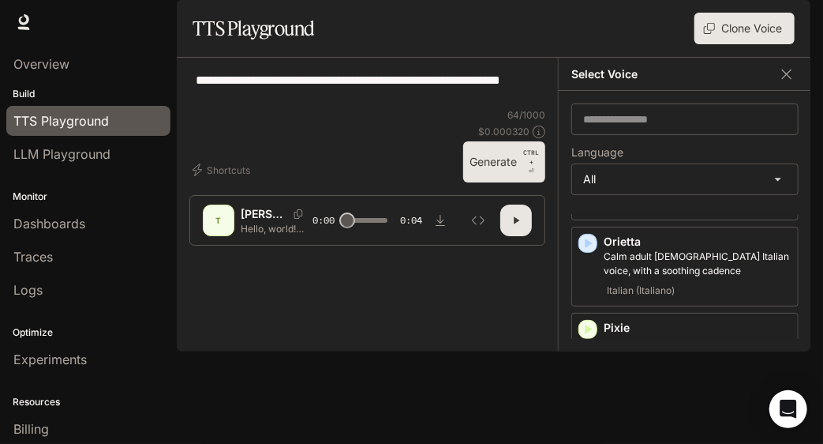
click at [586, 412] on icon "button" at bounding box center [589, 416] width 7 height 9
click at [588, 321] on icon "button" at bounding box center [588, 329] width 16 height 16
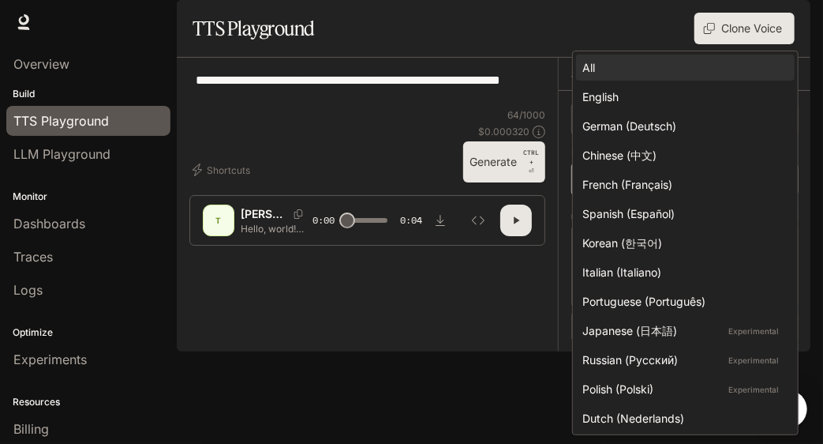
click at [631, 221] on body "**********" at bounding box center [411, 222] width 823 height 444
click at [512, 31] on div at bounding box center [411, 222] width 823 height 444
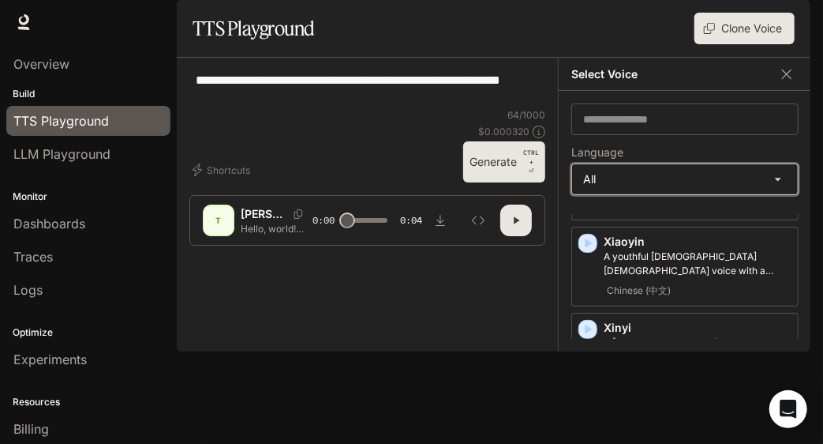
scroll to position [4083, 0]
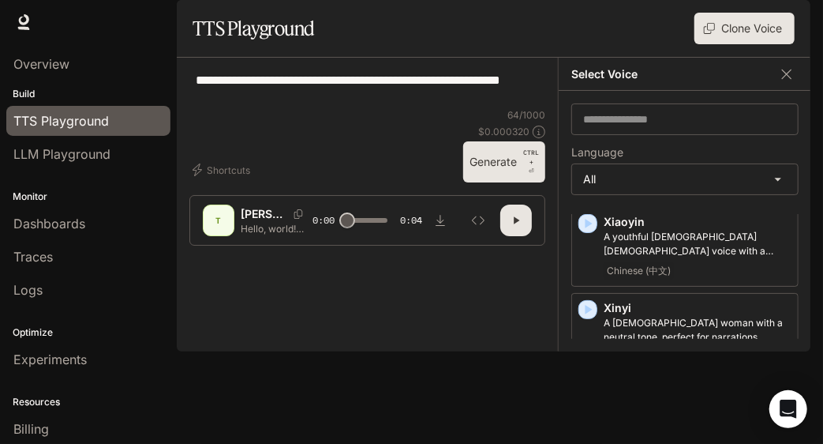
scroll to position [4050, 0]
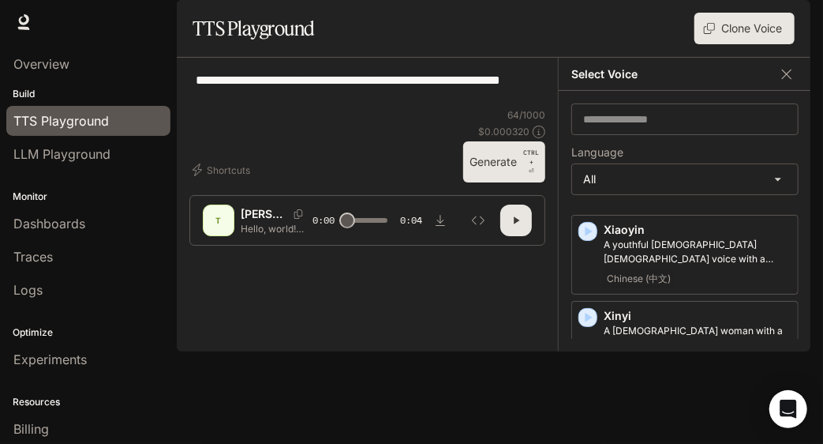
click at [589, 396] on icon "button" at bounding box center [588, 404] width 16 height 16
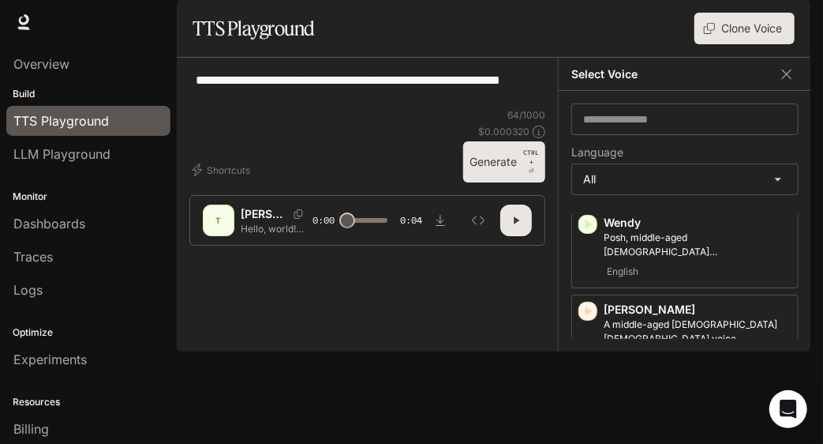
scroll to position [3883, 0]
click at [587, 391] on icon "button" at bounding box center [588, 399] width 16 height 16
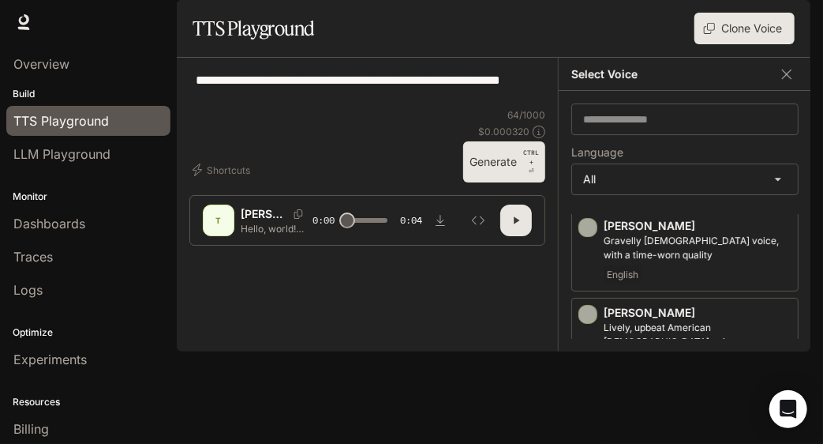
scroll to position [3706, 0]
click at [587, 394] on icon "button" at bounding box center [588, 402] width 16 height 16
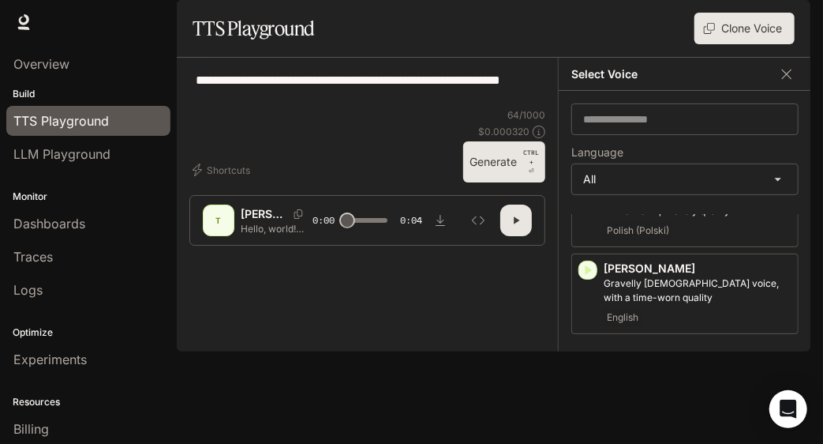
scroll to position [3665, 0]
click at [595, 347] on div "button" at bounding box center [587, 355] width 17 height 17
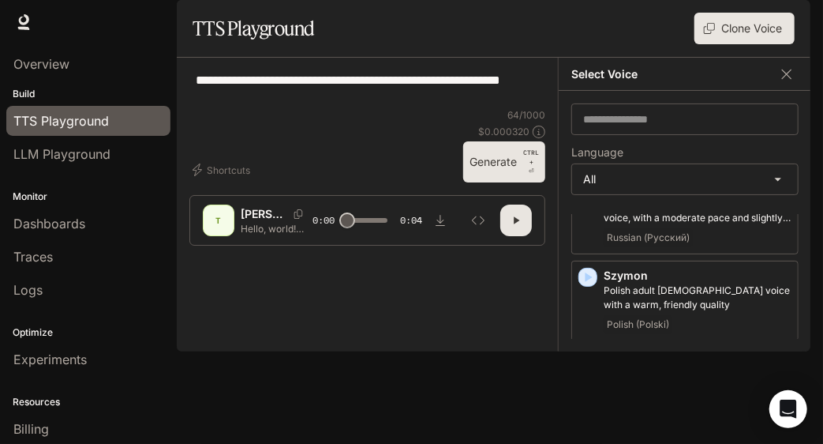
scroll to position [3569, 0]
click at [593, 357] on icon "button" at bounding box center [588, 365] width 16 height 16
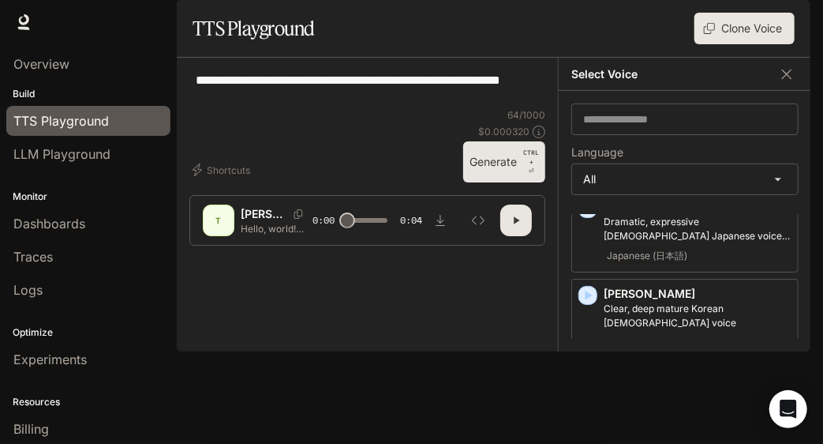
scroll to position [3378, 0]
click at [593, 375] on icon "button" at bounding box center [588, 383] width 16 height 16
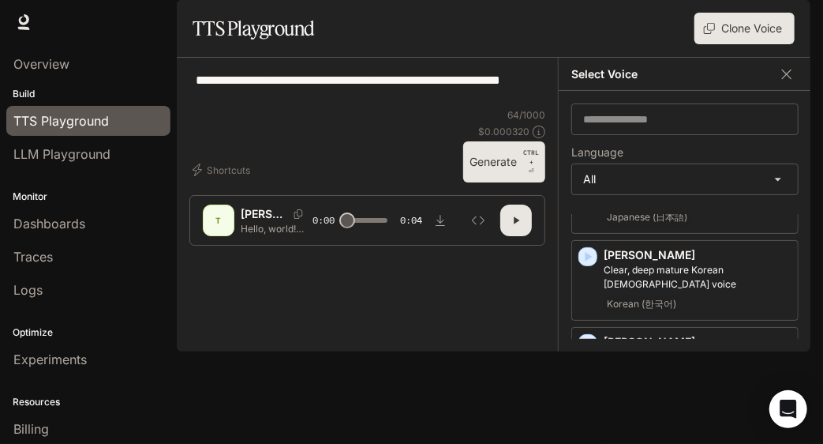
click at [589, 422] on icon "button" at bounding box center [588, 430] width 16 height 16
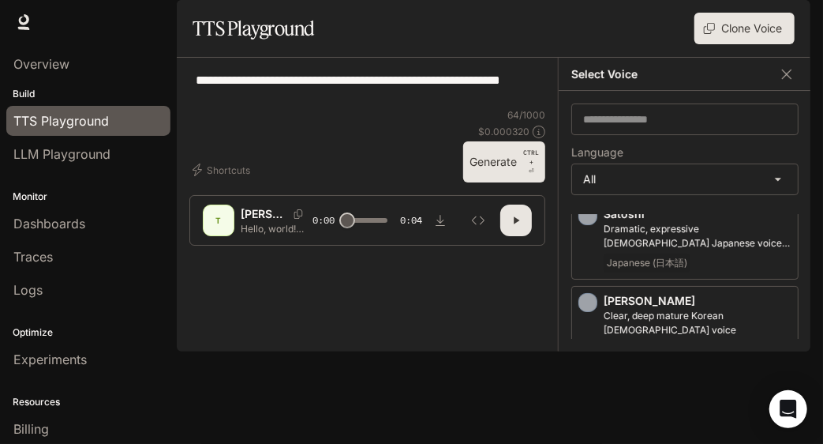
scroll to position [3305, 0]
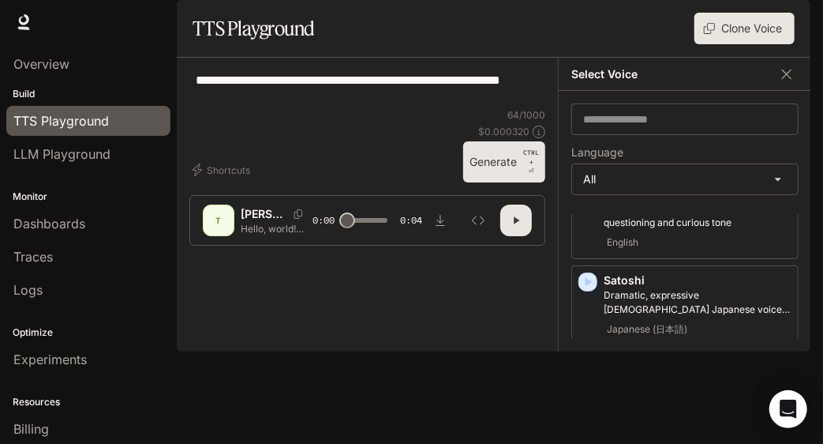
click at [588, 361] on icon "button" at bounding box center [588, 369] width 16 height 16
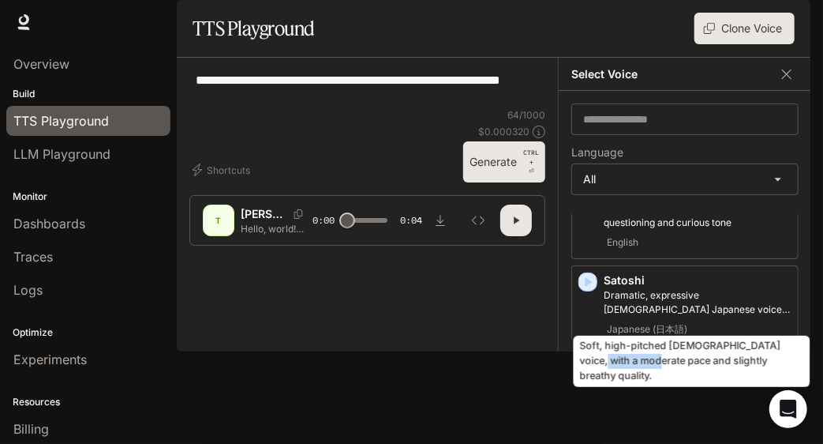
drag, startPoint x: 660, startPoint y: 389, endPoint x: 606, endPoint y: 387, distance: 53.7
click at [606, 387] on div "Soft, high-pitched [DEMOGRAPHIC_DATA] voice, with a moderate pace and slightly …" at bounding box center [692, 366] width 240 height 64
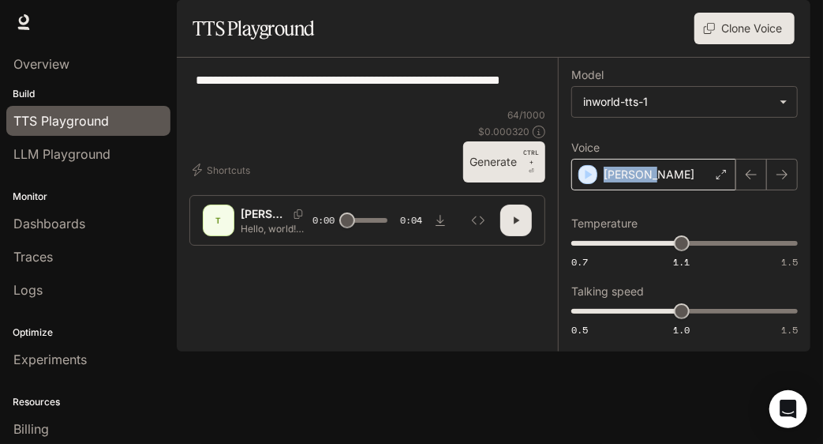
drag, startPoint x: 669, startPoint y: 209, endPoint x: 604, endPoint y: 215, distance: 65.0
click at [604, 190] on div "[PERSON_NAME]" at bounding box center [653, 175] width 165 height 32
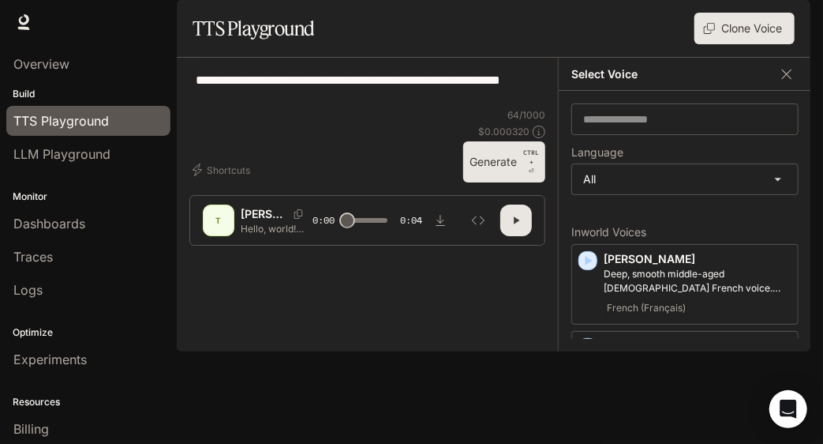
copy p "[PERSON_NAME]"
click at [584, 268] on icon "button" at bounding box center [588, 261] width 16 height 16
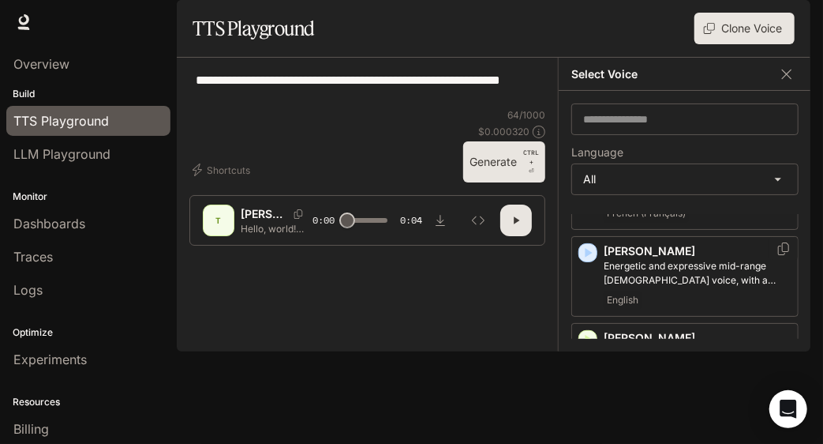
scroll to position [95, 0]
click at [589, 343] on icon "button" at bounding box center [589, 338] width 7 height 9
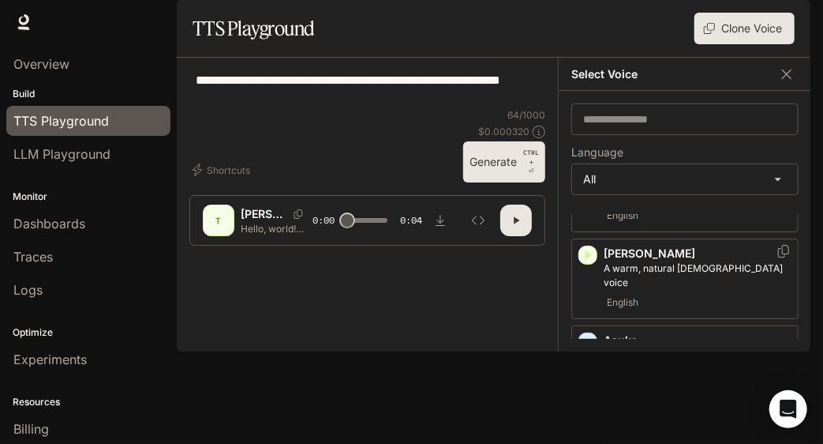
scroll to position [182, 0]
click at [587, 347] on icon "button" at bounding box center [588, 339] width 16 height 16
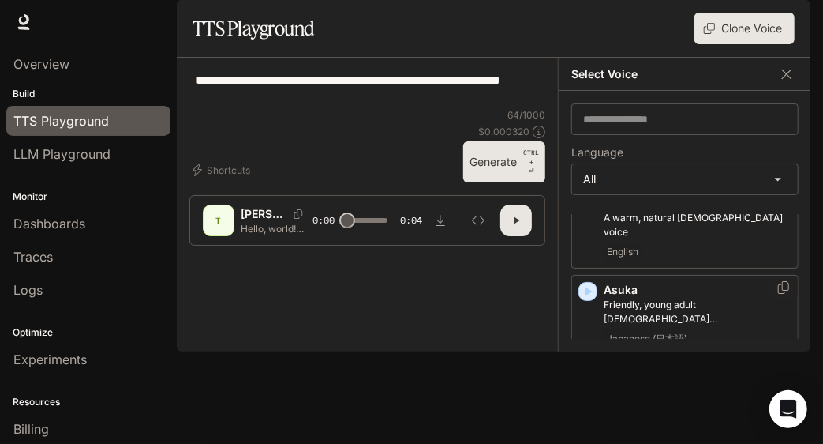
scroll to position [230, 0]
drag, startPoint x: 652, startPoint y: 316, endPoint x: 604, endPoint y: 313, distance: 47.5
click at [604, 297] on p "Asuka" at bounding box center [698, 289] width 188 height 16
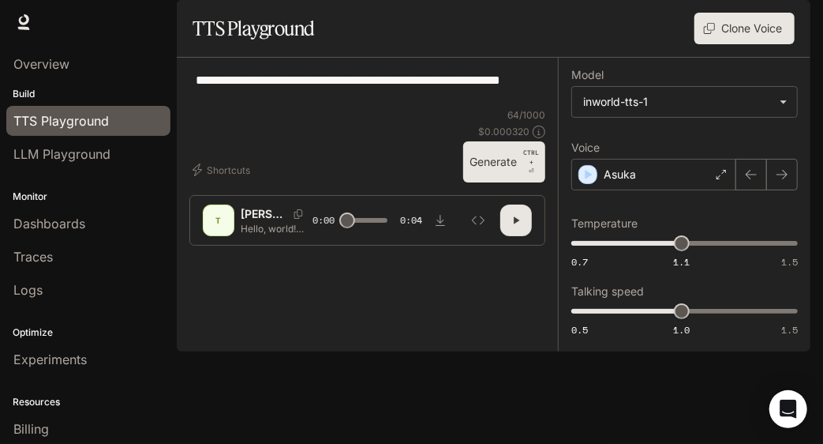
copy p "Asuka"
drag, startPoint x: 603, startPoint y: 218, endPoint x: 638, endPoint y: 222, distance: 35.7
click at [638, 190] on div "Asuka" at bounding box center [653, 175] width 165 height 32
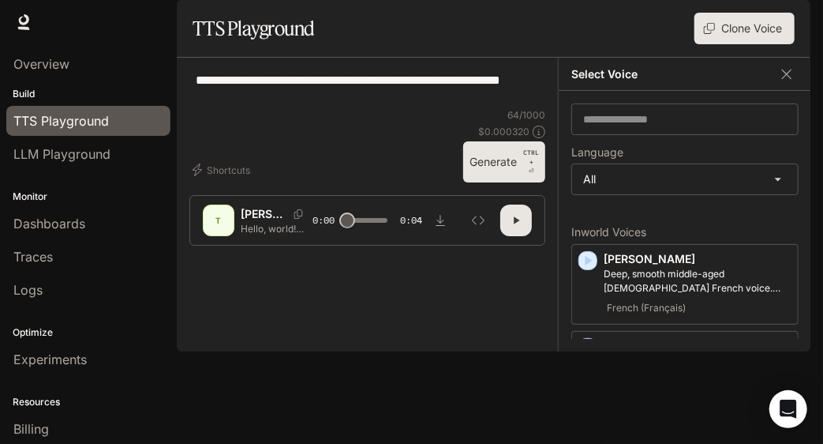
copy p "Asuka"
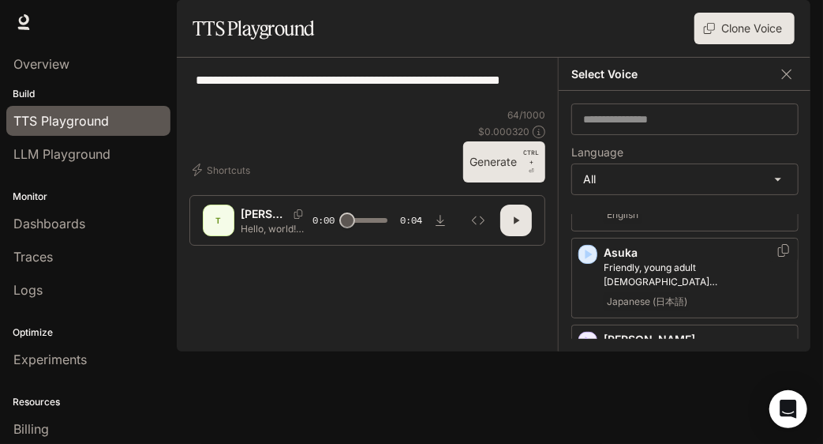
scroll to position [294, 0]
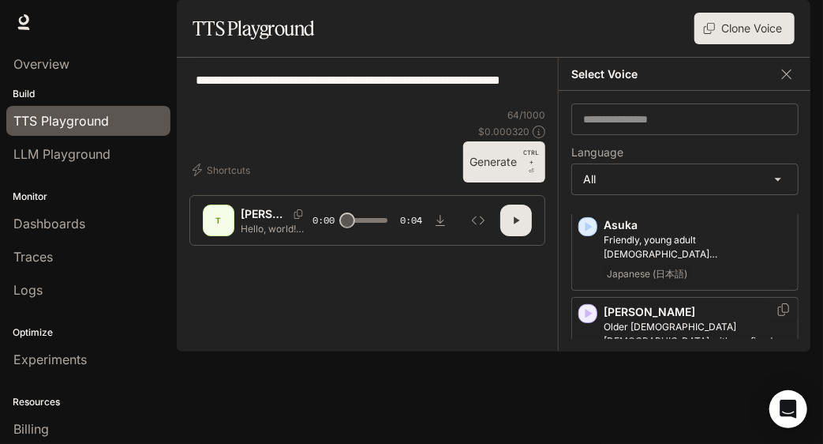
click at [588, 321] on icon "button" at bounding box center [588, 313] width 16 height 16
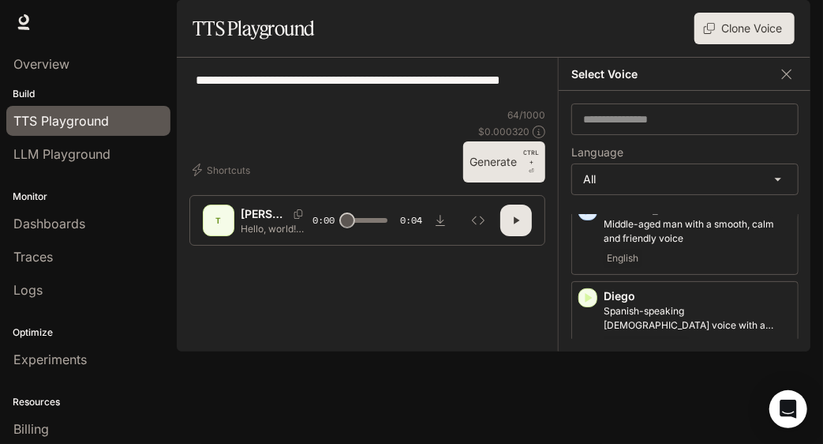
scroll to position [571, 0]
click at [589, 301] on icon "button" at bounding box center [589, 296] width 7 height 9
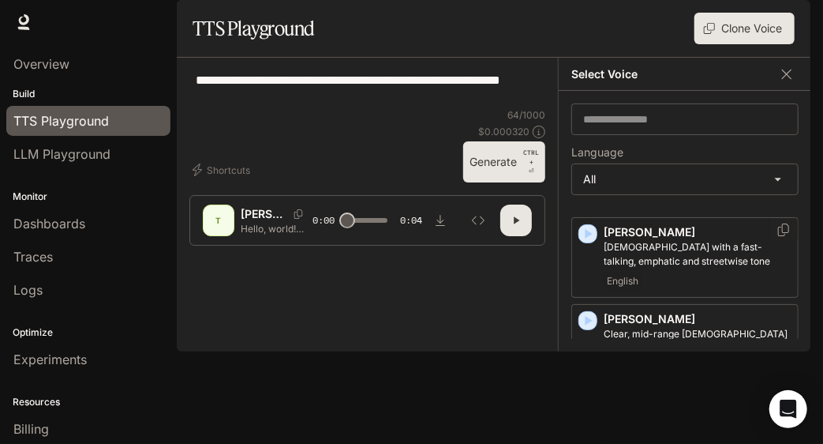
scroll to position [898, 0]
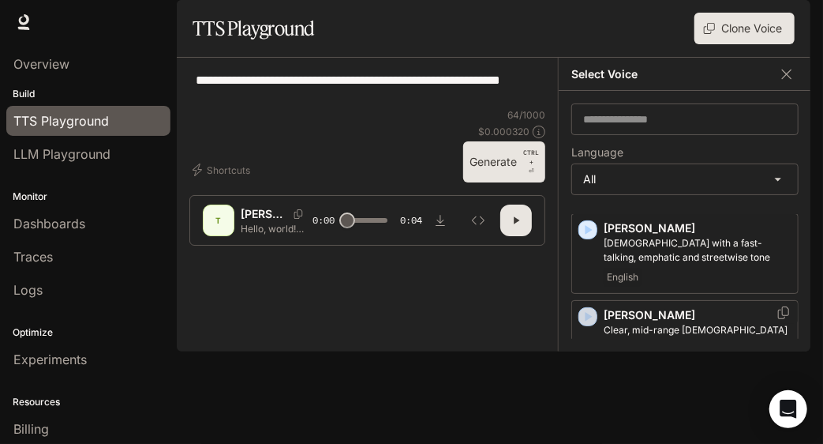
click at [589, 320] on icon "button" at bounding box center [588, 317] width 16 height 16
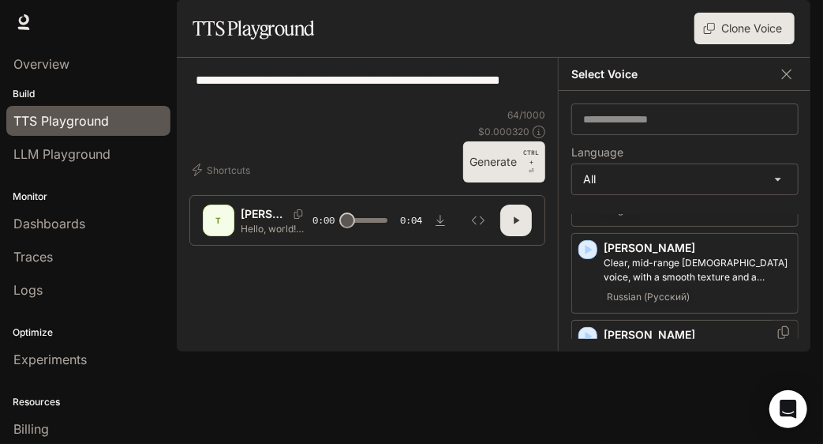
scroll to position [964, 0]
click at [589, 345] on icon "button" at bounding box center [588, 337] width 16 height 16
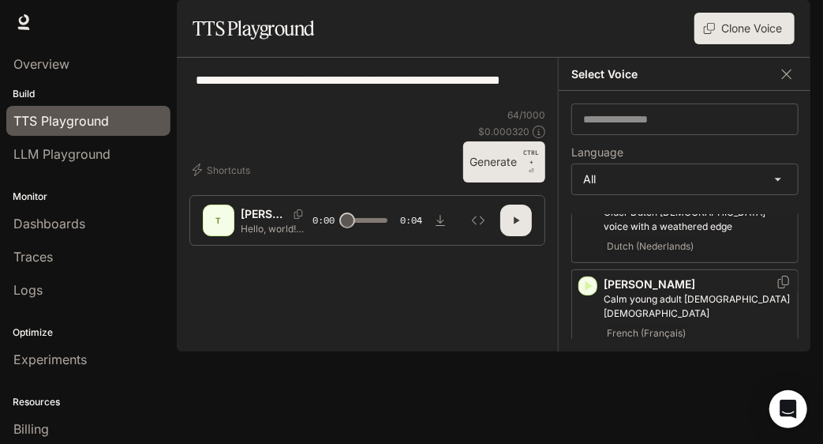
scroll to position [1119, 0]
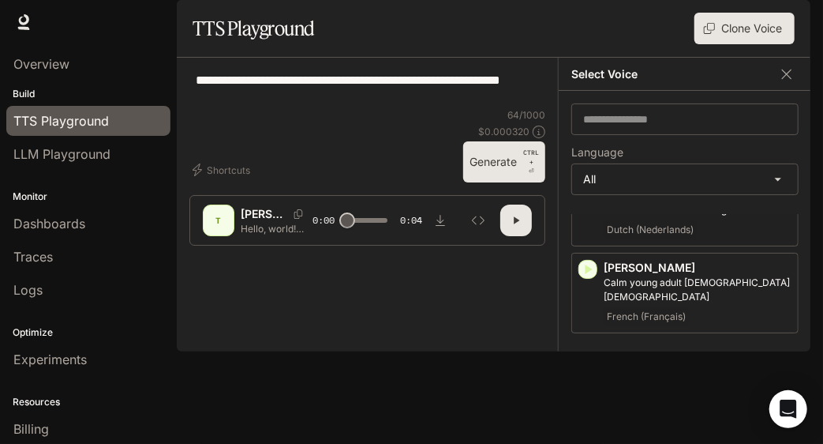
click at [589, 351] on icon "button" at bounding box center [589, 355] width 7 height 9
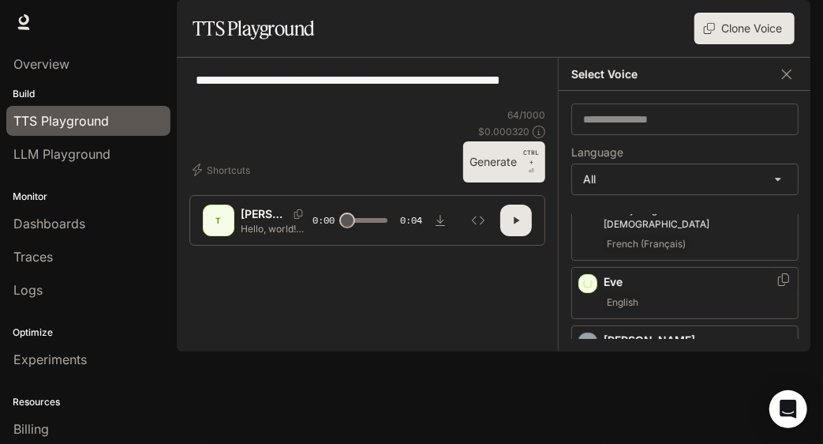
scroll to position [1192, 0]
click at [593, 275] on icon "button" at bounding box center [588, 283] width 16 height 16
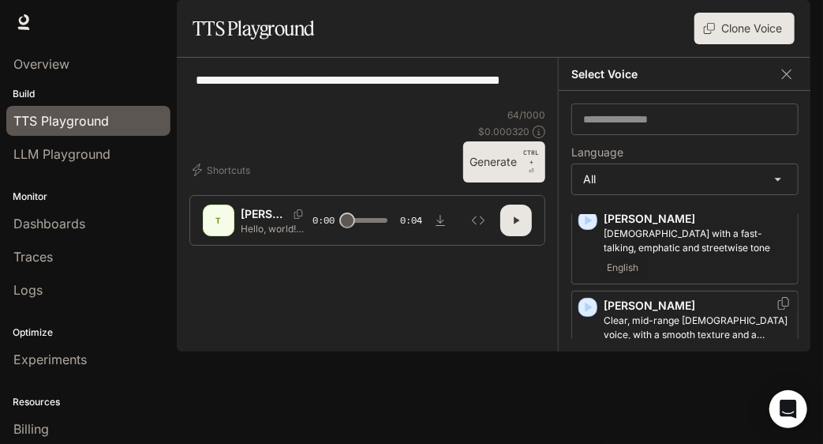
scroll to position [907, 0]
click at [590, 316] on icon "button" at bounding box center [588, 308] width 16 height 16
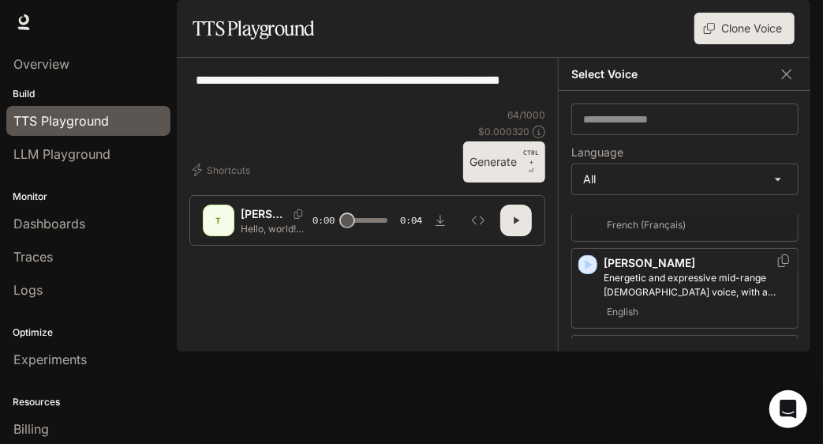
scroll to position [82, 0]
click at [592, 273] on icon "button" at bounding box center [588, 265] width 16 height 16
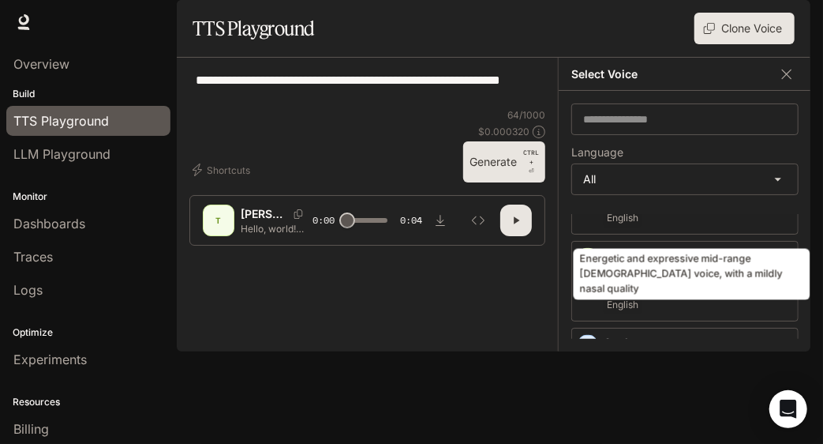
scroll to position [187, 0]
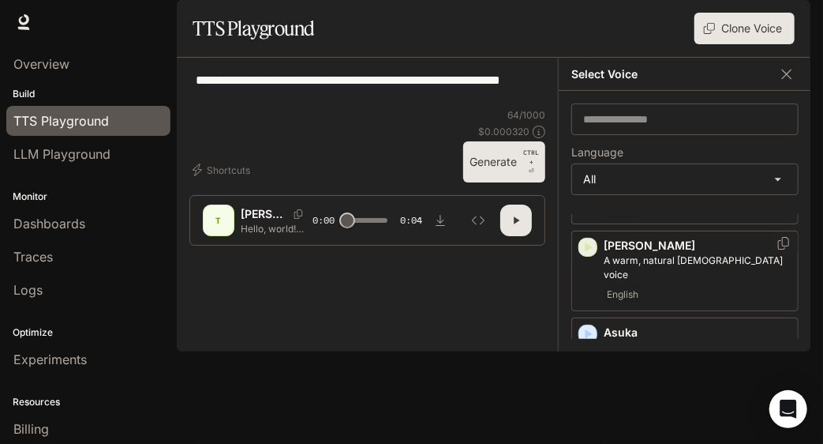
click at [593, 255] on icon "button" at bounding box center [588, 247] width 16 height 16
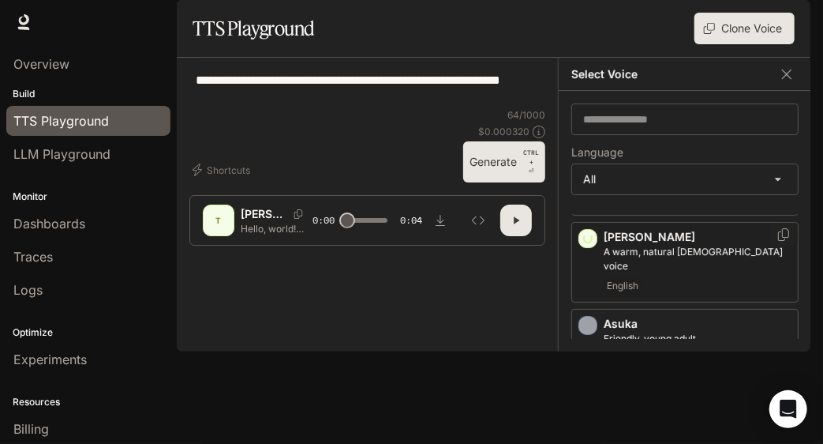
scroll to position [196, 0]
click at [776, 240] on icon "Copy Voice ID" at bounding box center [784, 233] width 16 height 13
click at [591, 332] on icon "button" at bounding box center [588, 324] width 16 height 16
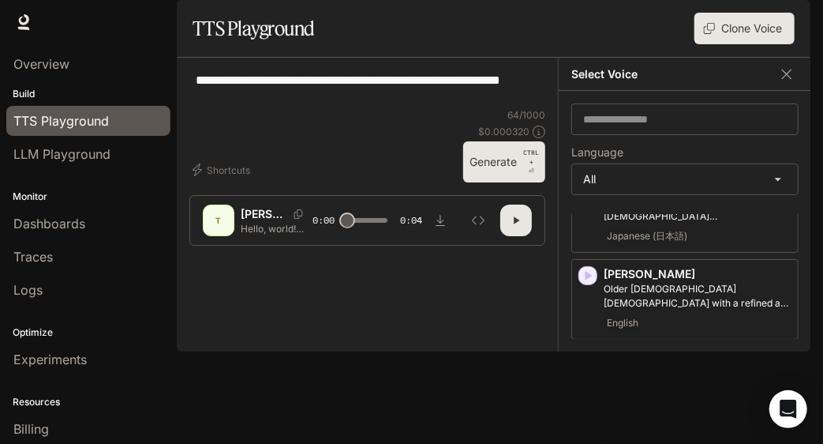
scroll to position [337, 0]
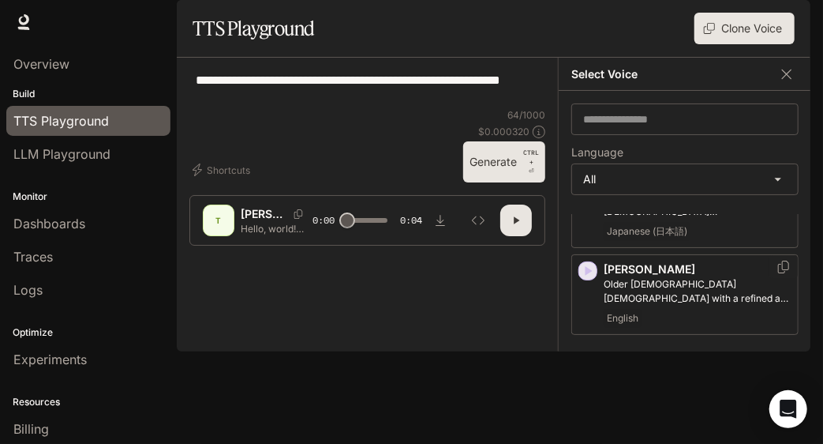
click at [586, 275] on icon "button" at bounding box center [589, 270] width 7 height 9
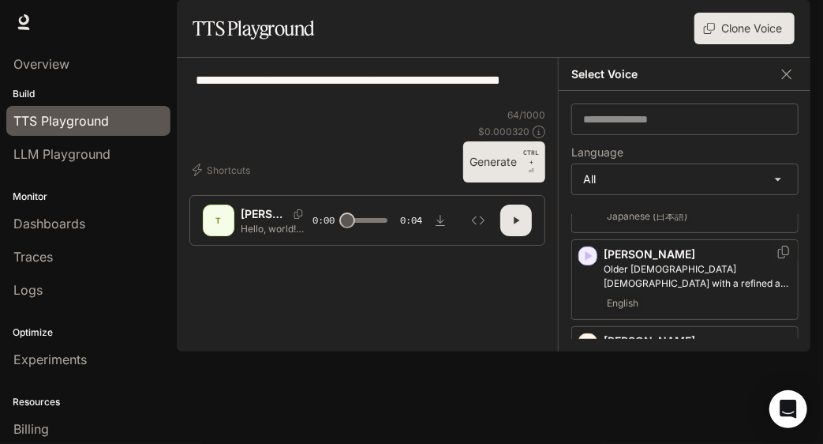
scroll to position [351, 0]
click at [587, 261] on icon "button" at bounding box center [589, 256] width 7 height 9
click at [776, 259] on icon "Copy Voice ID" at bounding box center [784, 252] width 16 height 13
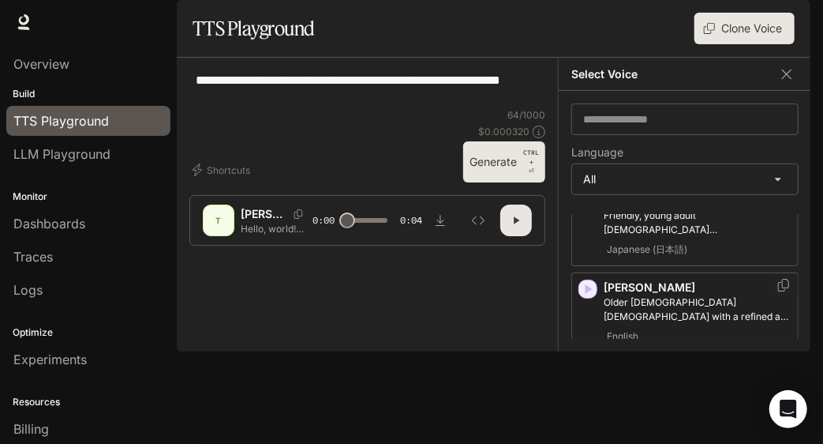
scroll to position [430, 0]
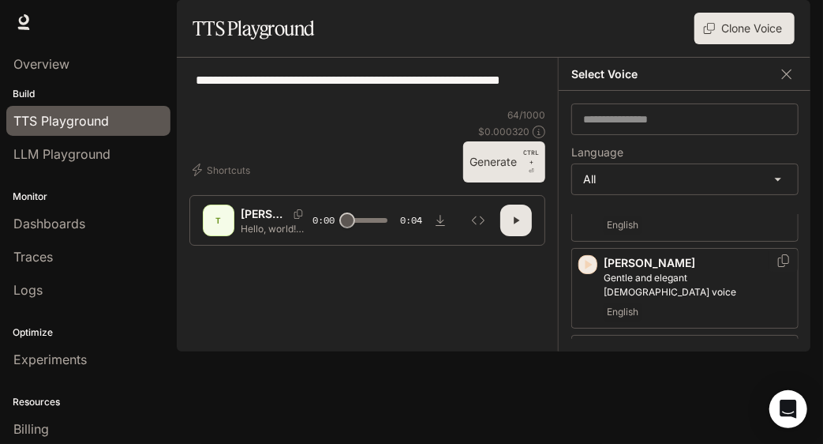
click at [589, 272] on icon "button" at bounding box center [588, 264] width 16 height 16
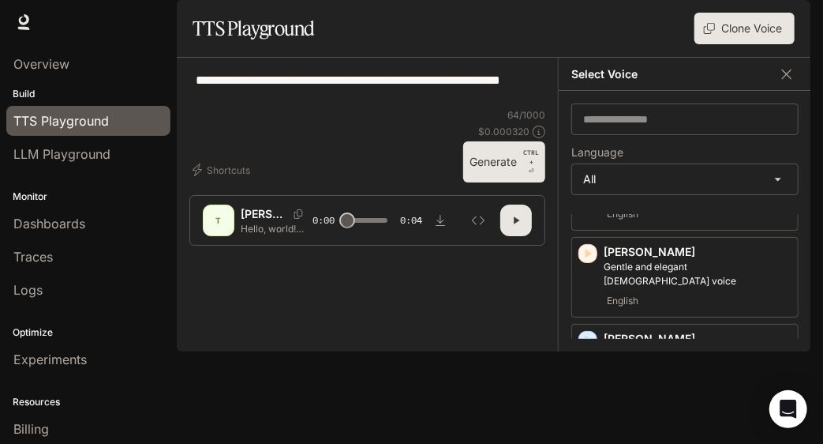
scroll to position [441, 0]
click at [778, 256] on icon "Copy Voice ID" at bounding box center [783, 249] width 11 height 13
click at [587, 258] on icon "button" at bounding box center [589, 253] width 7 height 9
click at [593, 359] on div "[PERSON_NAME] Middle-aged man with a smooth, calm and friendly voice English" at bounding box center [684, 364] width 227 height 80
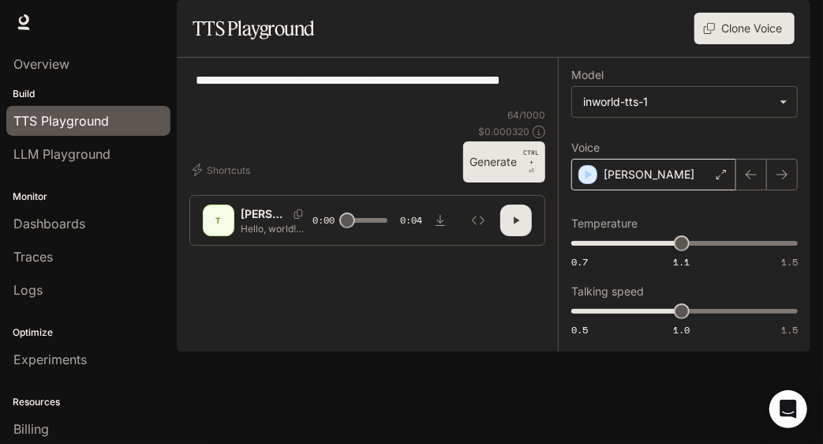
click at [712, 190] on div "[PERSON_NAME]" at bounding box center [653, 175] width 165 height 32
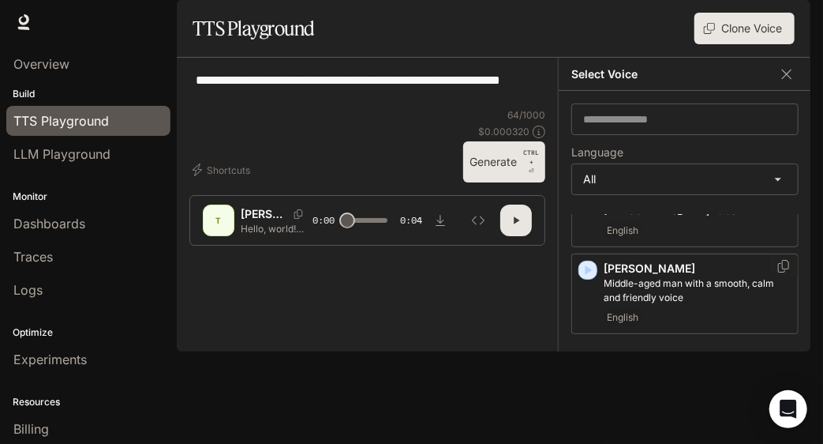
scroll to position [512, 0]
click at [592, 275] on icon "button" at bounding box center [588, 269] width 16 height 16
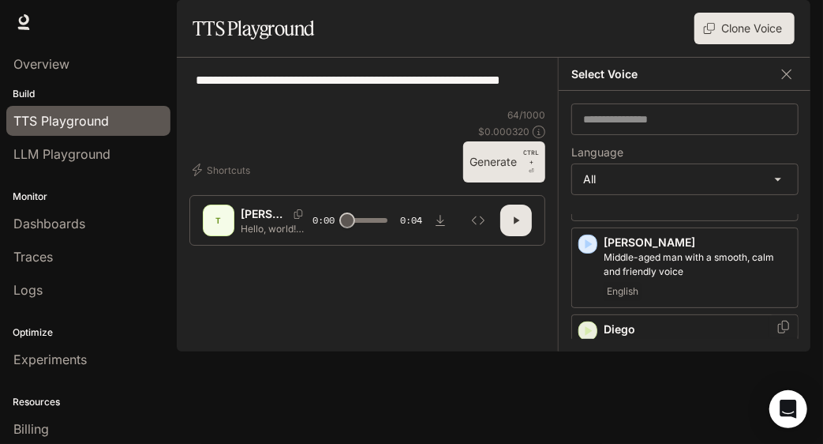
click at [587, 334] on icon "button" at bounding box center [588, 331] width 16 height 16
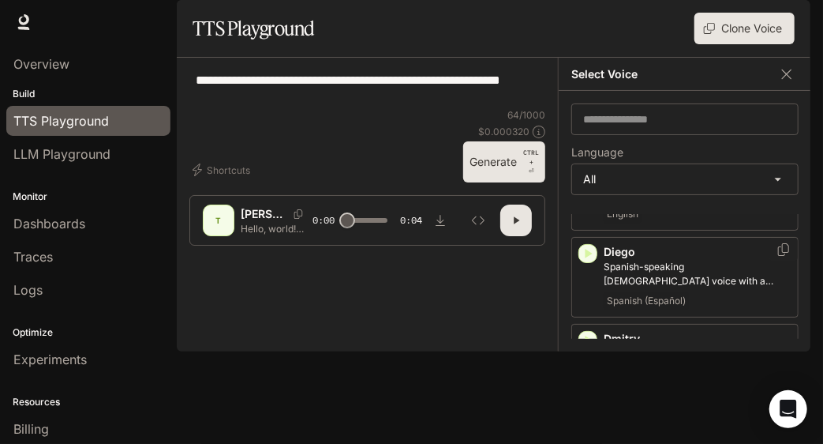
scroll to position [616, 0]
click at [586, 346] on icon "button" at bounding box center [588, 339] width 16 height 16
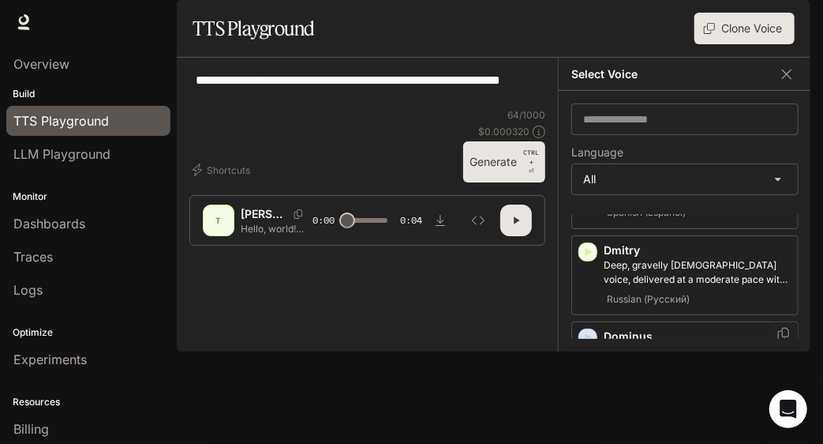
click at [586, 343] on icon "button" at bounding box center [589, 338] width 7 height 9
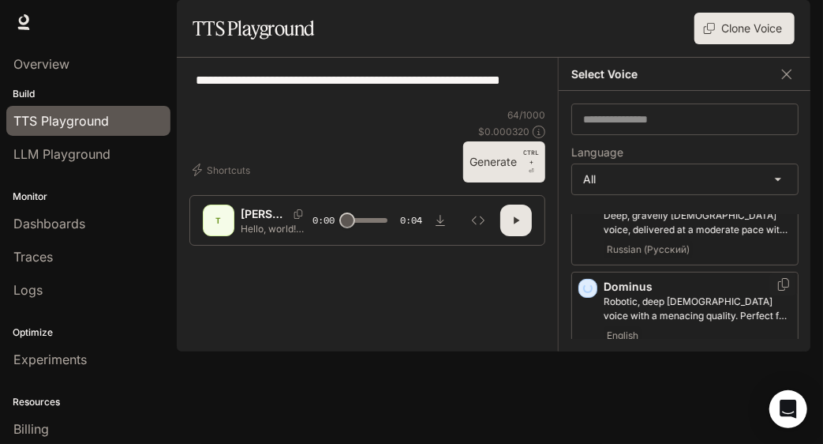
scroll to position [773, 0]
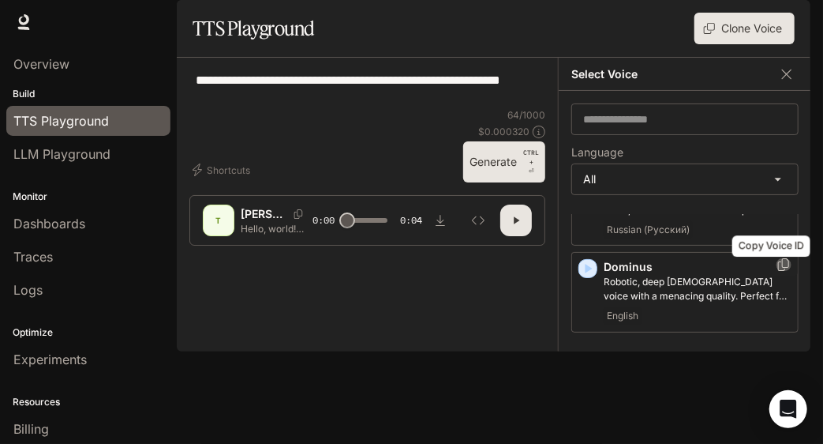
click at [776, 271] on icon "Copy Voice ID" at bounding box center [784, 264] width 16 height 13
click at [586, 361] on icon "button" at bounding box center [589, 355] width 7 height 9
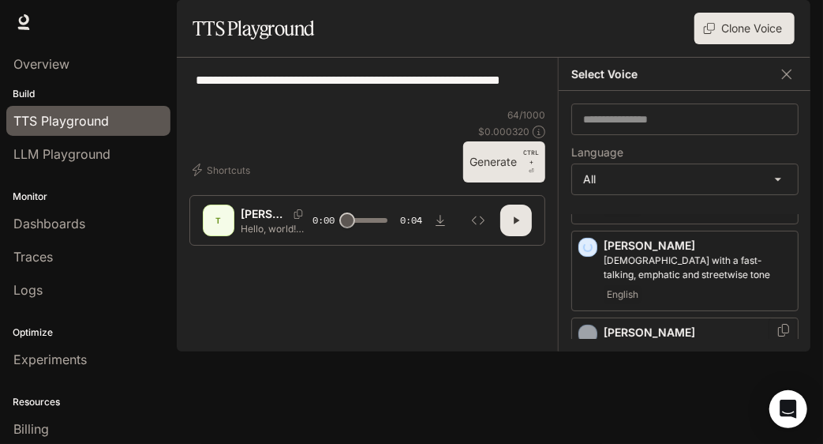
scroll to position [881, 0]
click at [593, 341] on icon "button" at bounding box center [588, 333] width 16 height 16
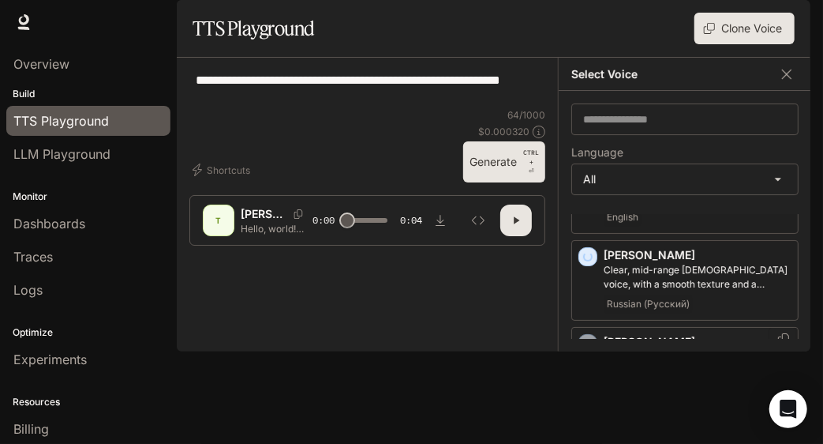
scroll to position [959, 0]
click at [591, 346] on icon "button" at bounding box center [588, 343] width 16 height 16
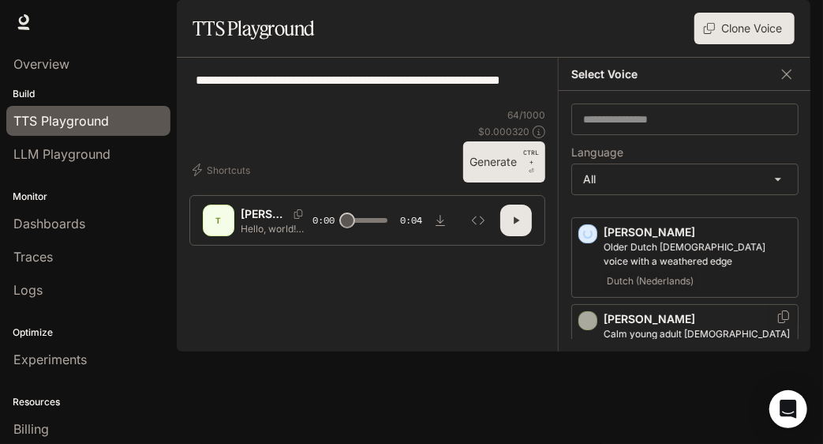
scroll to position [1068, 0]
click at [582, 326] on icon "button" at bounding box center [588, 321] width 16 height 16
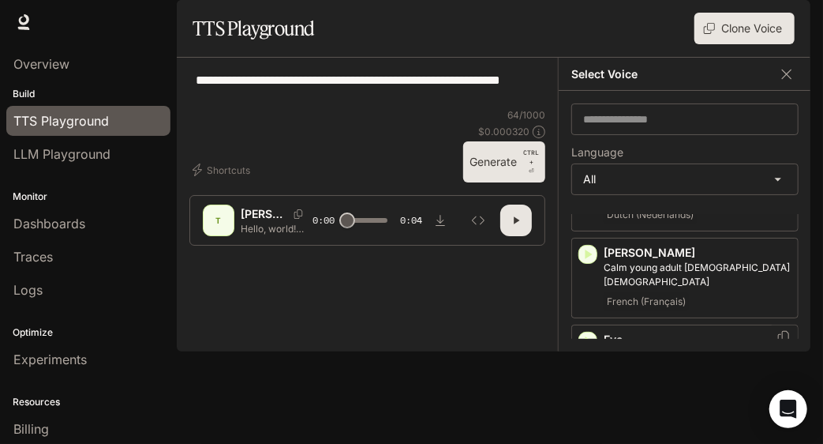
scroll to position [1133, 0]
click at [582, 333] on div "button" at bounding box center [587, 341] width 17 height 17
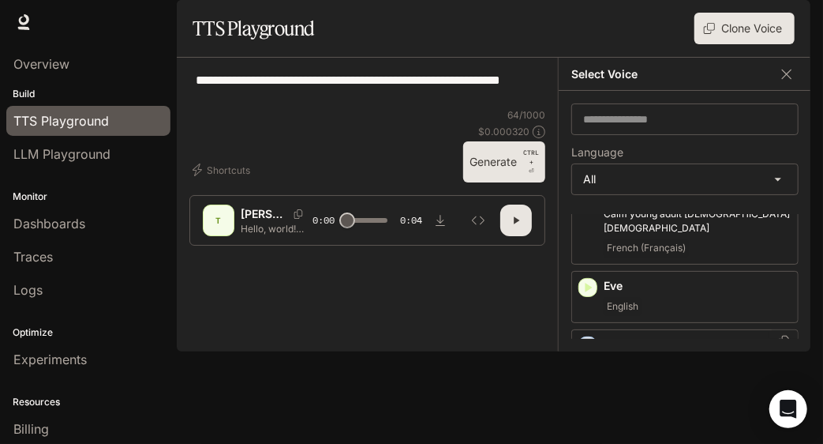
click at [590, 341] on icon "button" at bounding box center [589, 345] width 7 height 9
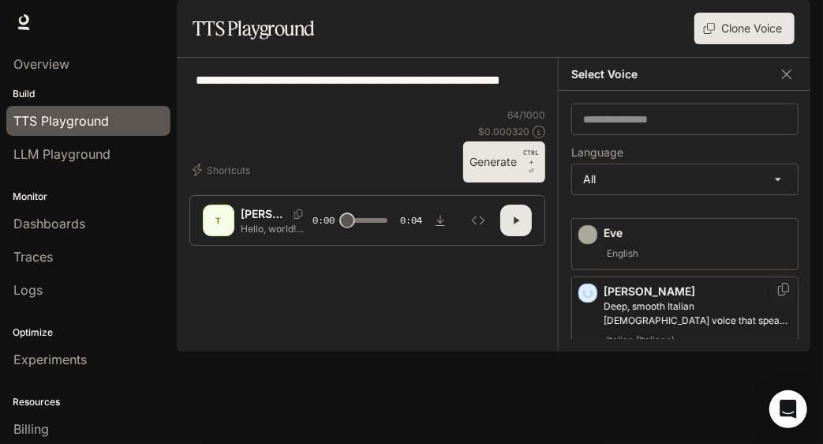
scroll to position [1249, 0]
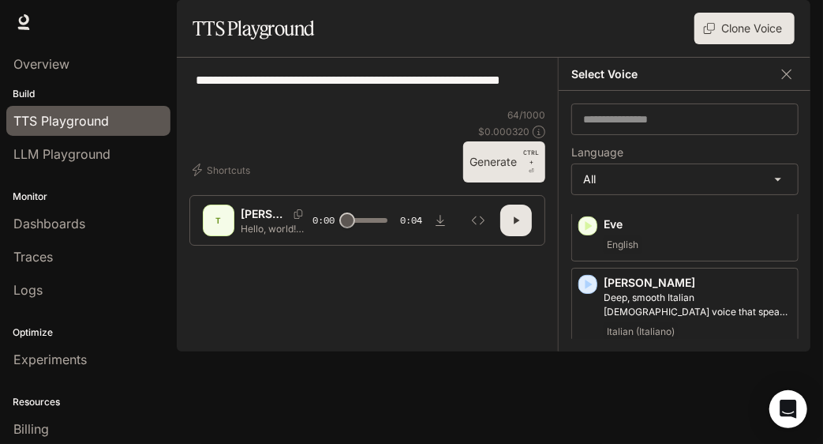
click at [590, 363] on icon "button" at bounding box center [588, 371] width 16 height 16
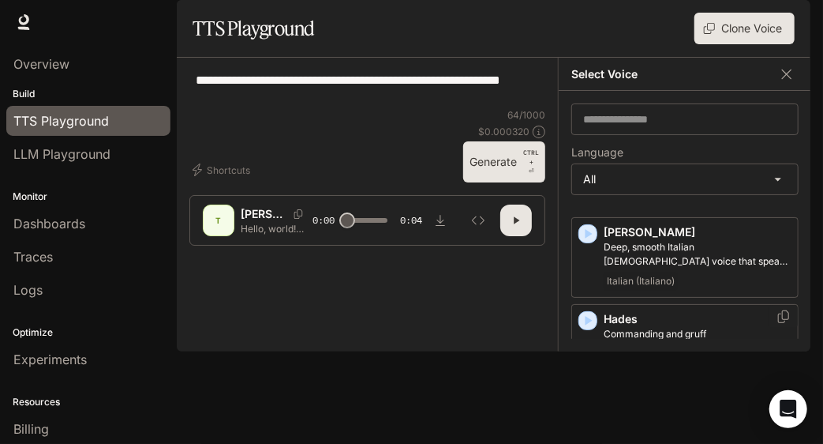
scroll to position [1301, 0]
click at [589, 315] on icon "button" at bounding box center [589, 319] width 7 height 9
click at [773, 301] on body "**********" at bounding box center [411, 222] width 823 height 444
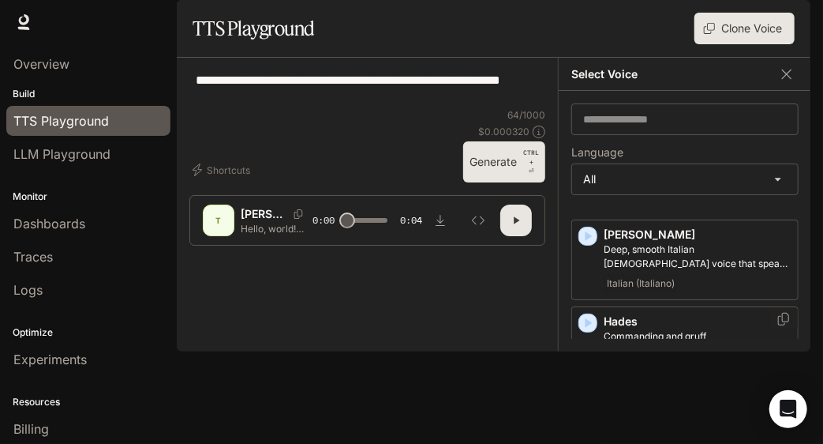
scroll to position [1327, 0]
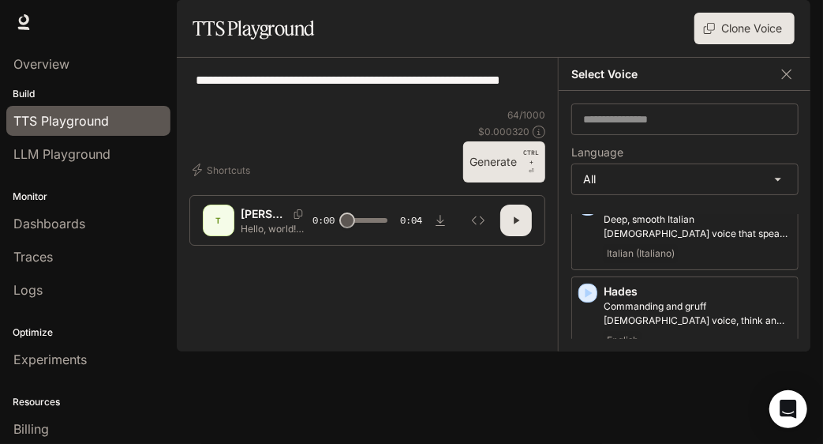
click at [590, 372] on icon "button" at bounding box center [588, 380] width 16 height 16
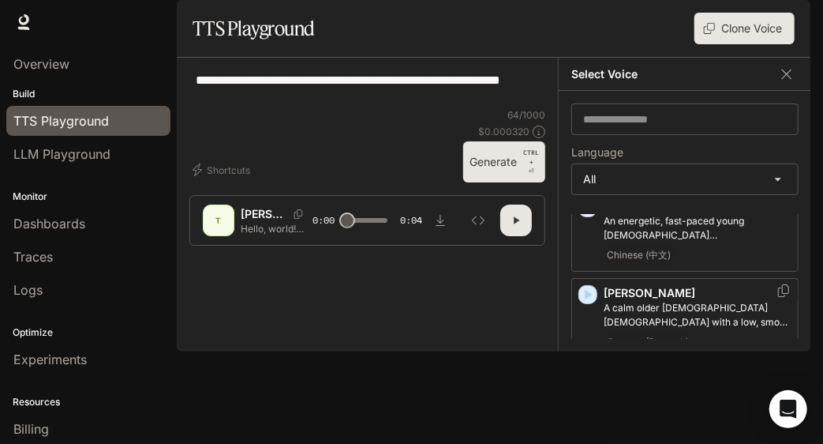
scroll to position [1725, 0]
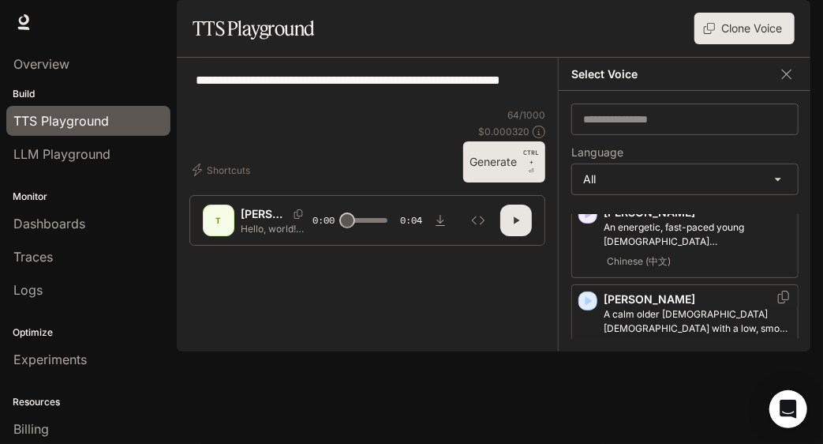
click at [589, 293] on icon "button" at bounding box center [588, 301] width 16 height 16
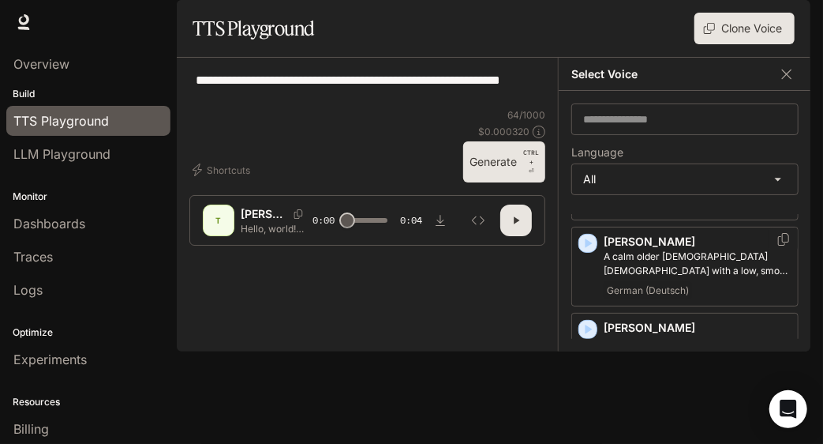
scroll to position [1783, 0]
click at [597, 319] on div "button" at bounding box center [587, 328] width 19 height 19
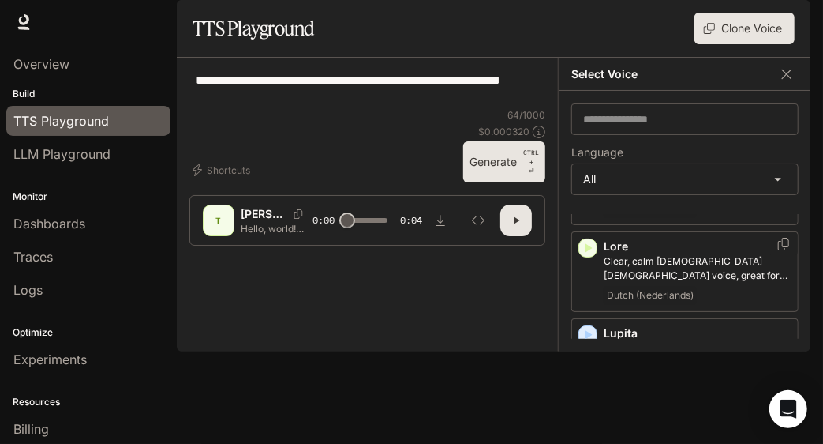
scroll to position [2127, 0]
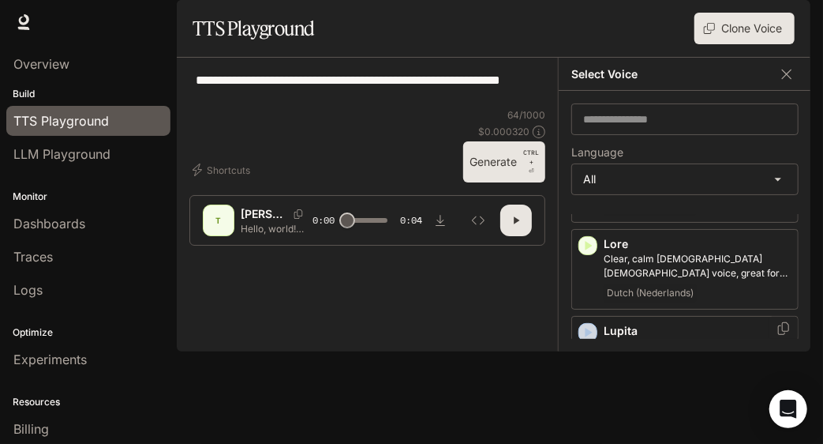
click at [592, 323] on div "button" at bounding box center [587, 332] width 19 height 19
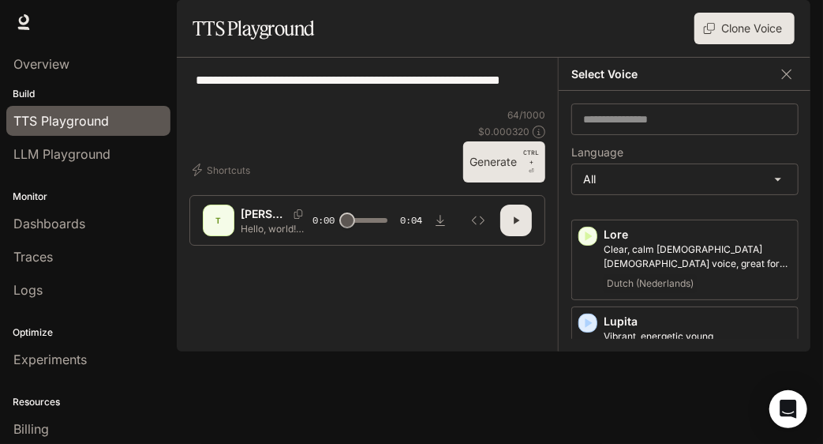
scroll to position [2135, 0]
click at [587, 319] on icon "button" at bounding box center [589, 323] width 7 height 9
click at [769, 308] on div at bounding box center [783, 319] width 28 height 23
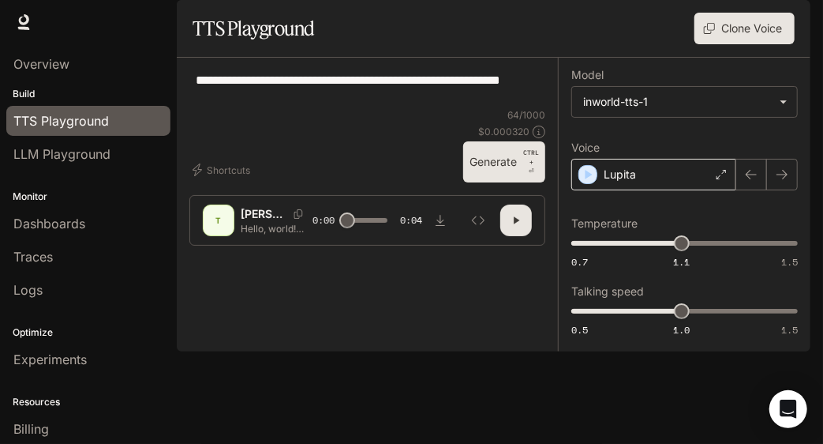
click at [728, 190] on div "Lupita" at bounding box center [653, 175] width 165 height 32
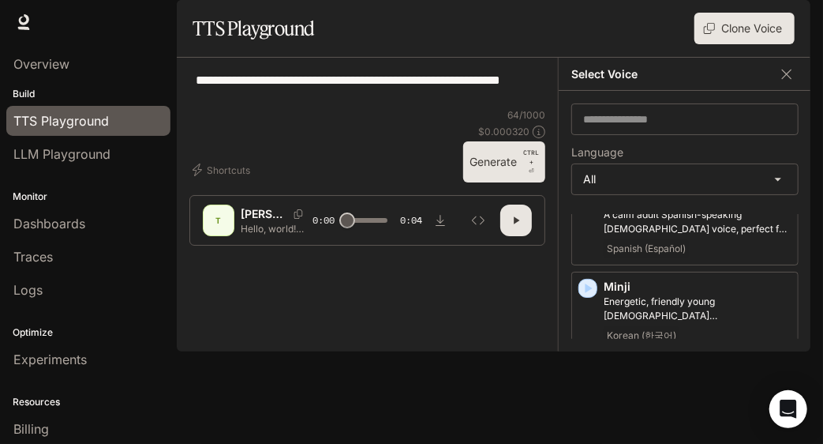
scroll to position [2603, 0]
click at [589, 369] on icon "button" at bounding box center [588, 377] width 16 height 16
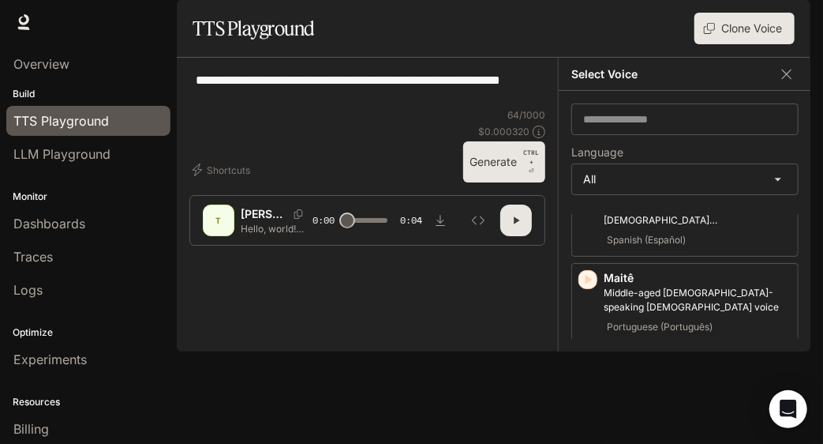
scroll to position [2266, 0]
click at [589, 359] on icon "button" at bounding box center [588, 367] width 16 height 16
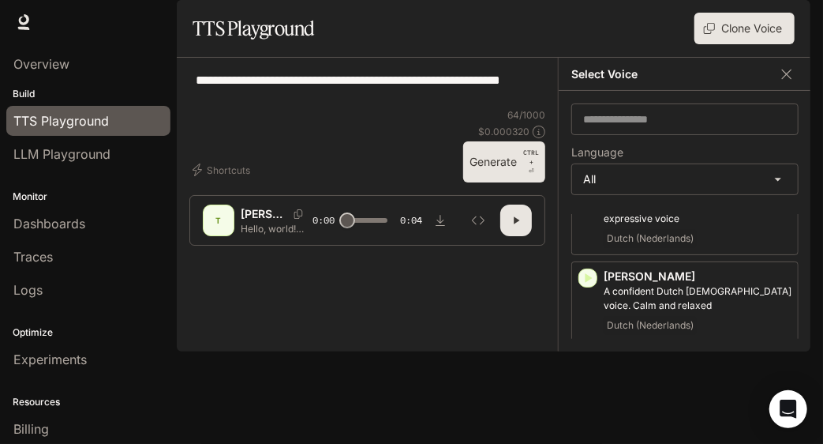
scroll to position [2043, 0]
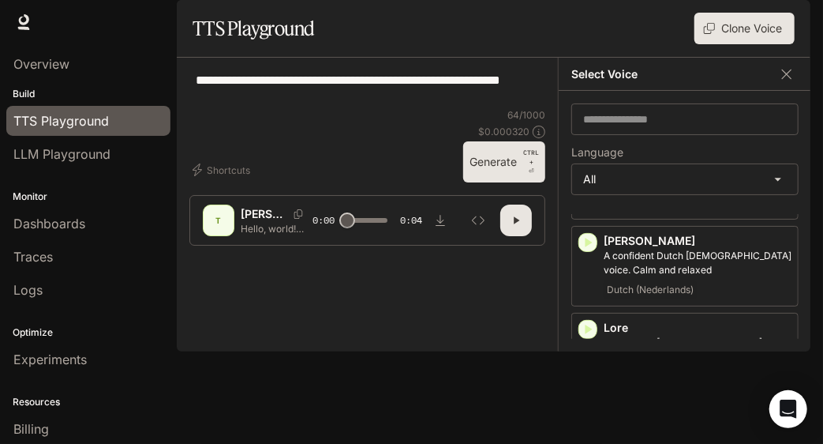
click at [586, 408] on icon "button" at bounding box center [588, 416] width 16 height 16
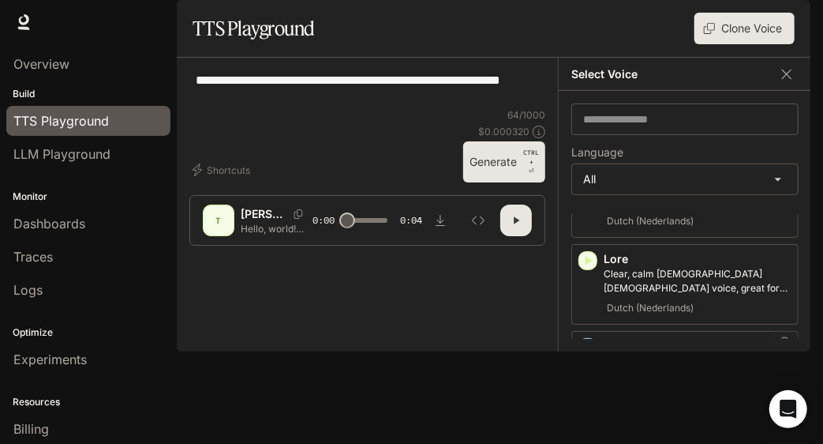
scroll to position [2117, 0]
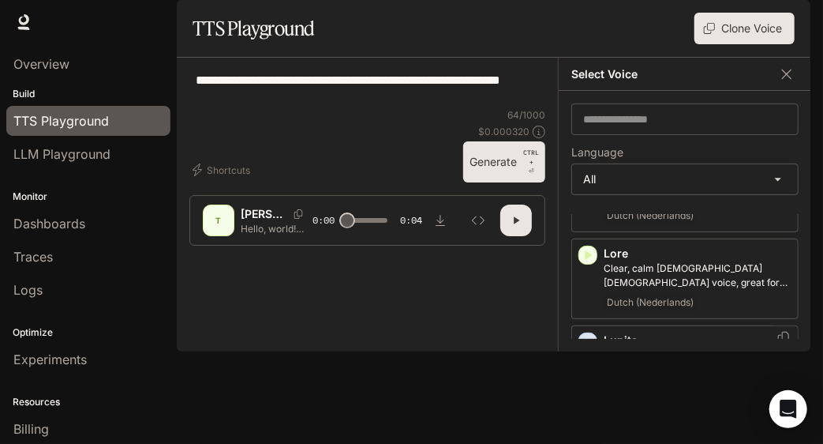
click at [586, 337] on icon "button" at bounding box center [589, 341] width 7 height 9
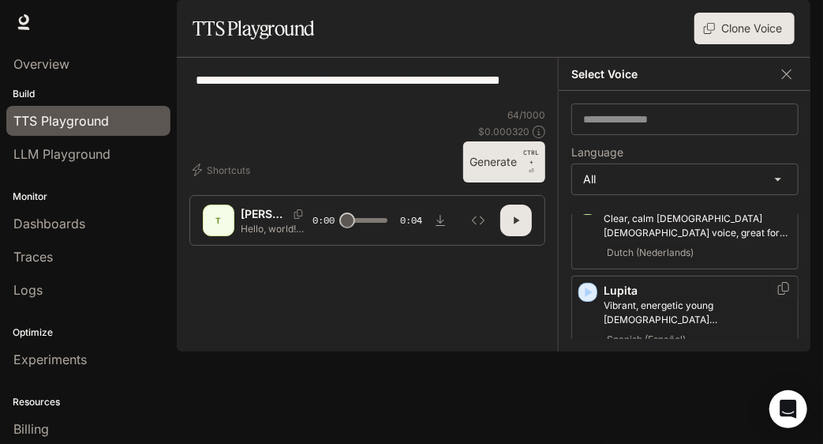
scroll to position [2168, 0]
click at [583, 370] on icon "button" at bounding box center [588, 378] width 16 height 16
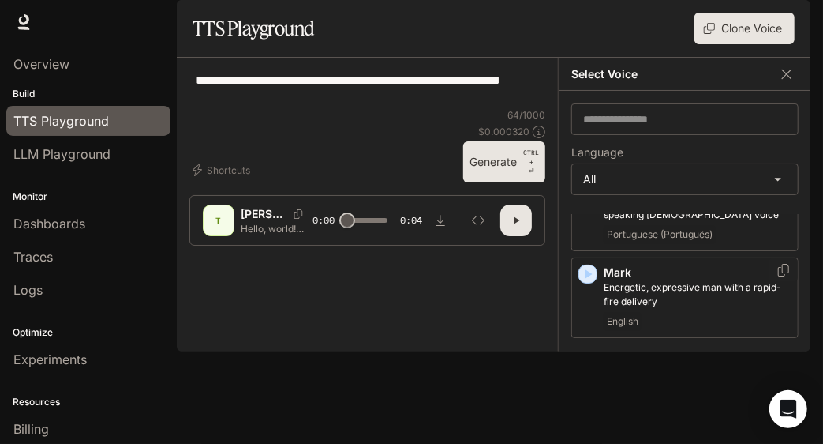
scroll to position [2360, 0]
click at [584, 352] on icon "button" at bounding box center [588, 360] width 16 height 16
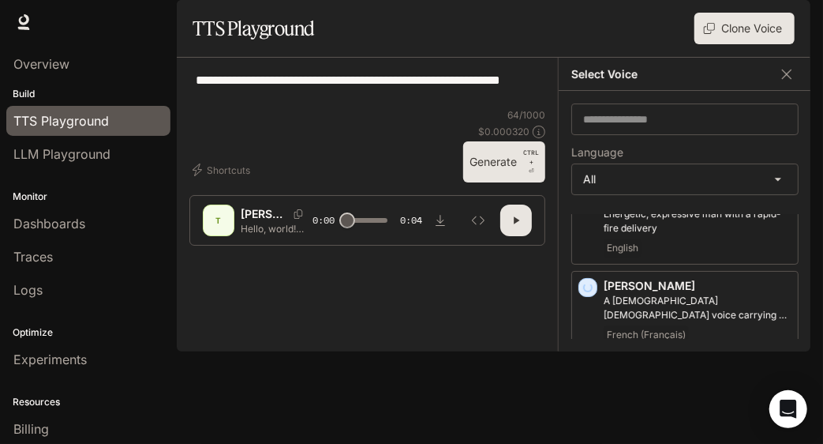
scroll to position [2433, 0]
click at [589, 365] on icon "button" at bounding box center [588, 373] width 16 height 16
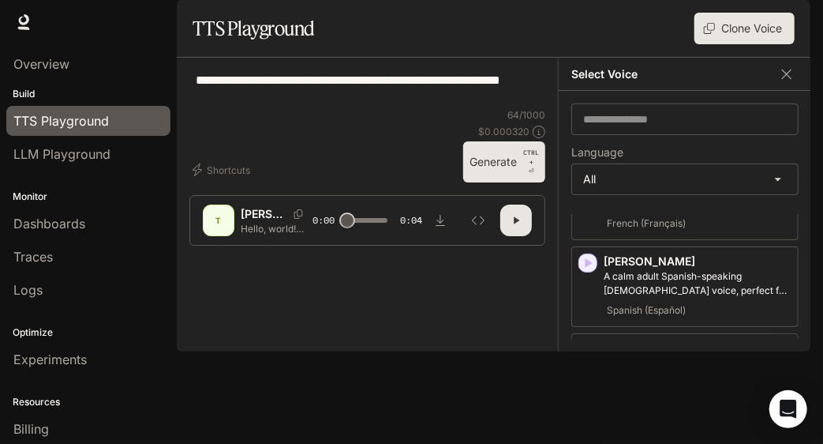
click at [587, 333] on div "[PERSON_NAME], friendly young [DEMOGRAPHIC_DATA] [DEMOGRAPHIC_DATA] voice Korea…" at bounding box center [684, 373] width 227 height 80
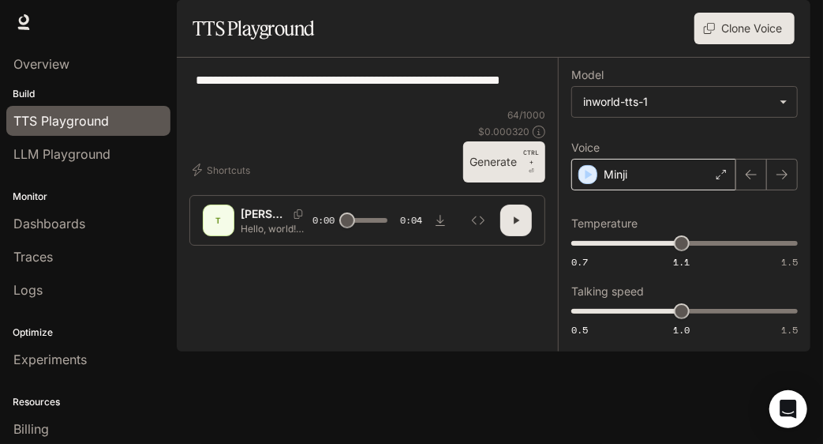
click at [723, 179] on icon at bounding box center [721, 174] width 9 height 9
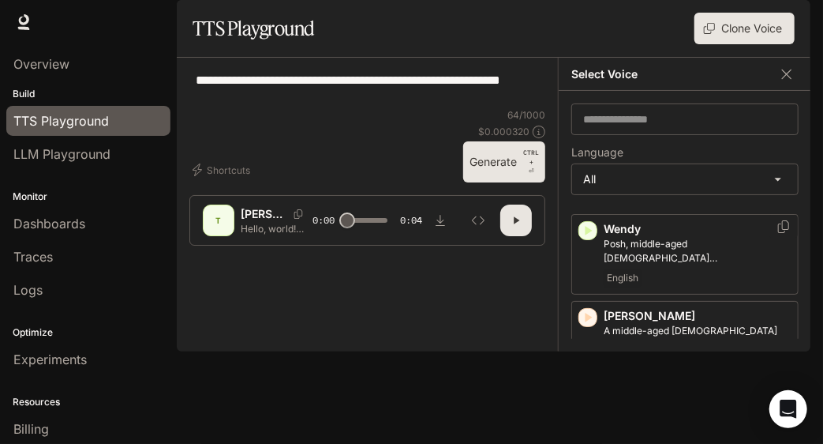
scroll to position [4083, 0]
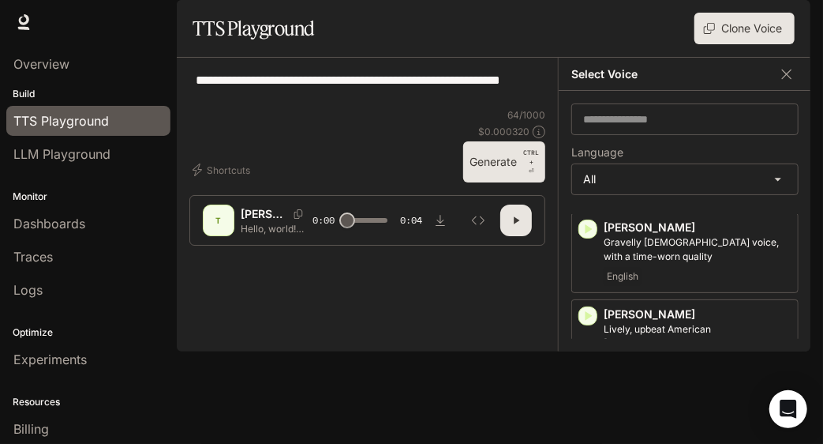
scroll to position [3703, 0]
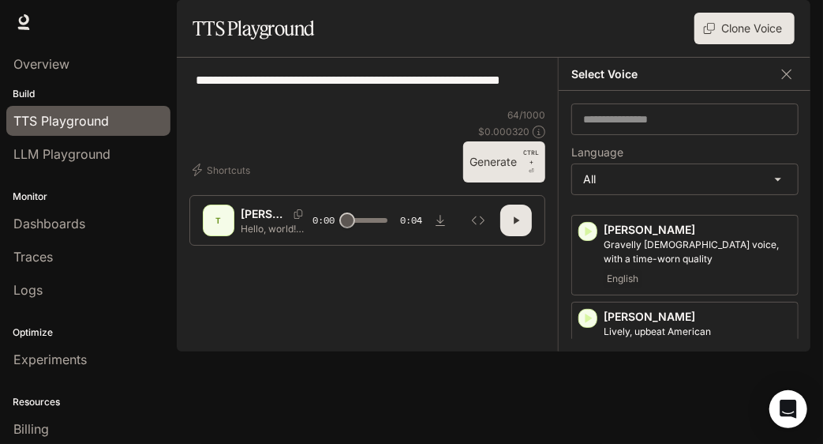
click at [593, 397] on icon "button" at bounding box center [588, 405] width 16 height 16
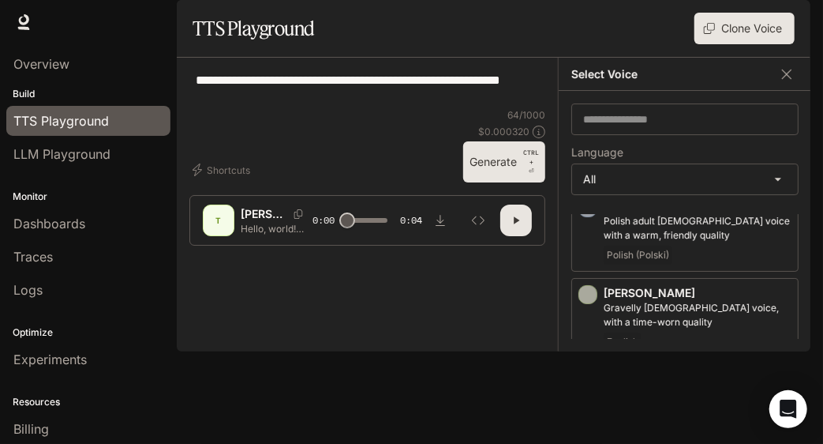
scroll to position [3630, 0]
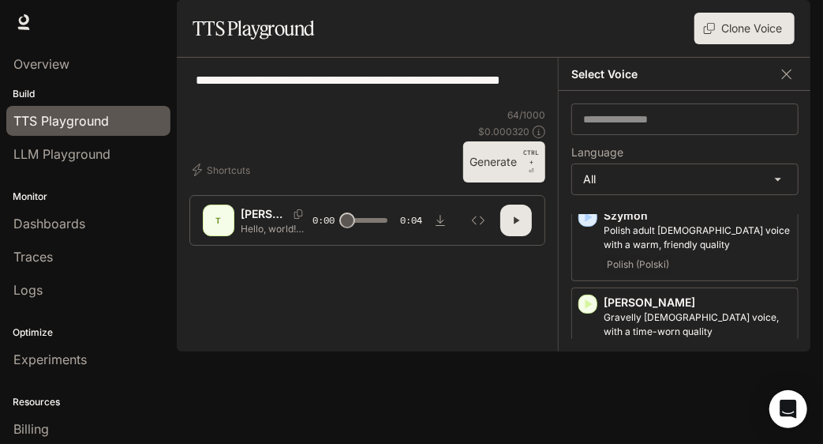
click at [589, 386] on icon "button" at bounding box center [589, 390] width 7 height 9
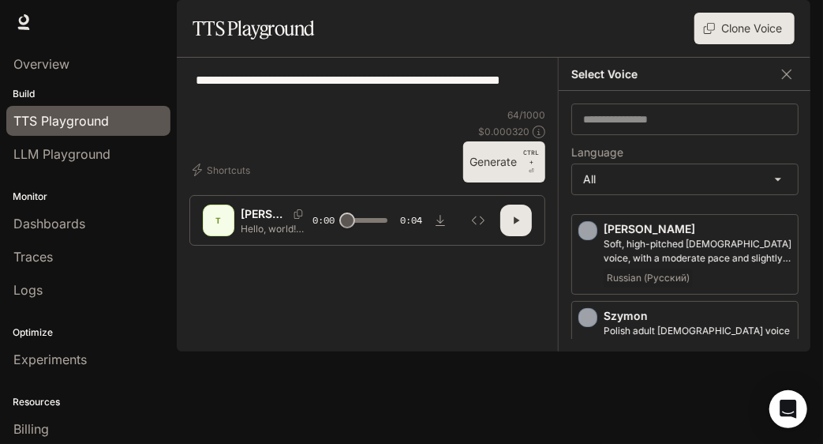
scroll to position [3528, 0]
click at [593, 398] on icon "button" at bounding box center [588, 406] width 16 height 16
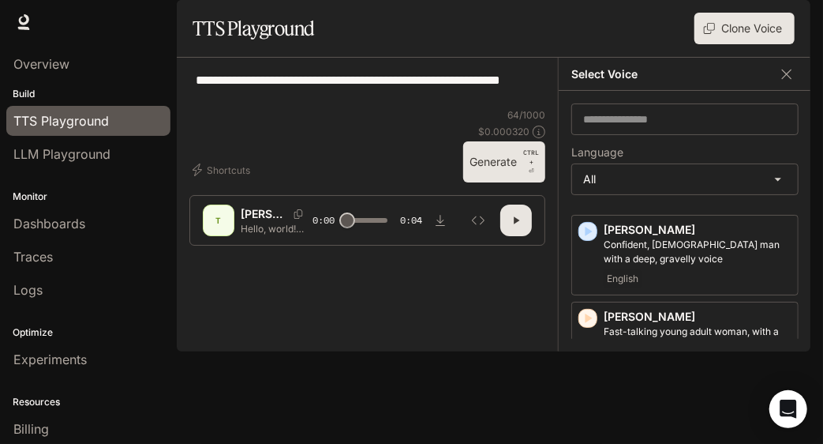
scroll to position [3125, 0]
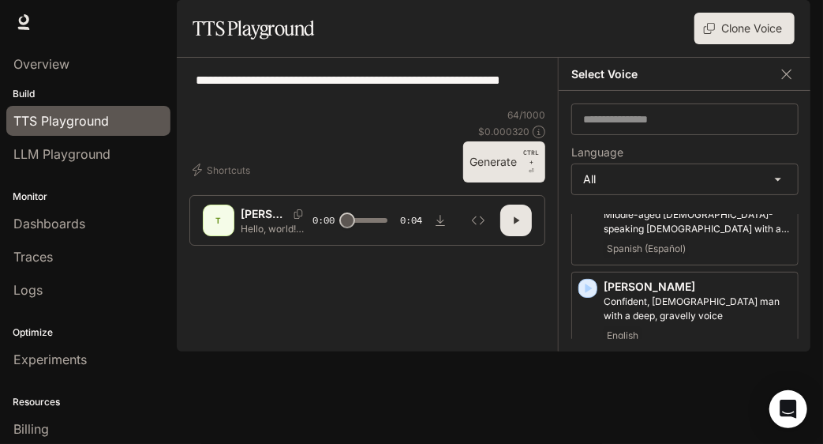
click at [592, 367] on icon "button" at bounding box center [588, 375] width 16 height 16
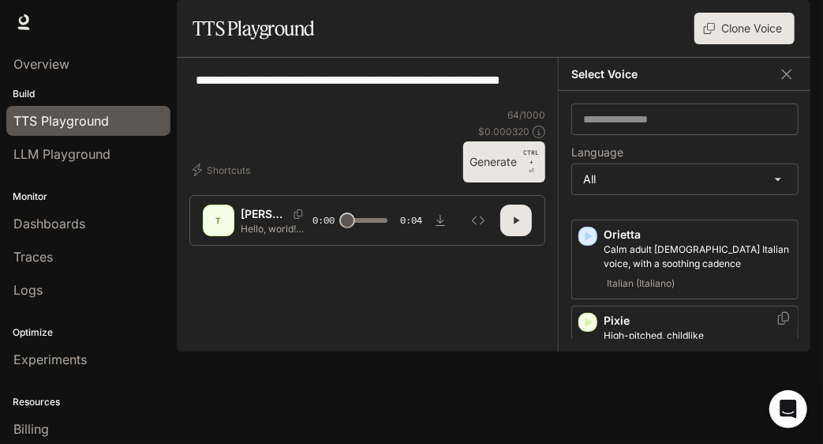
scroll to position [2894, 0]
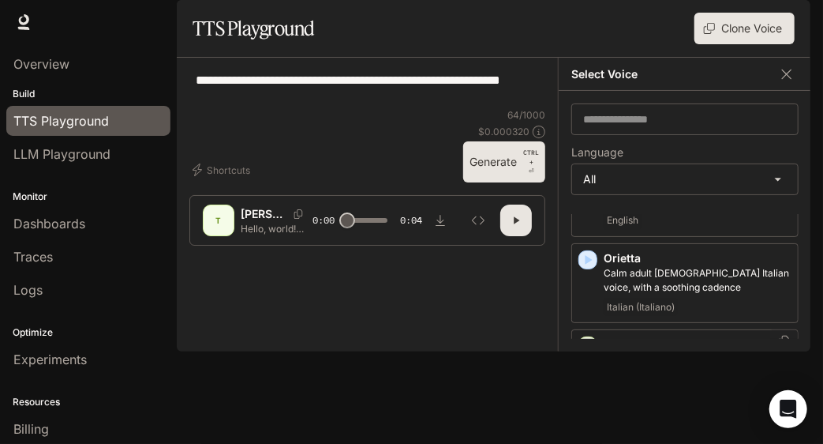
click at [587, 342] on icon "button" at bounding box center [589, 346] width 7 height 9
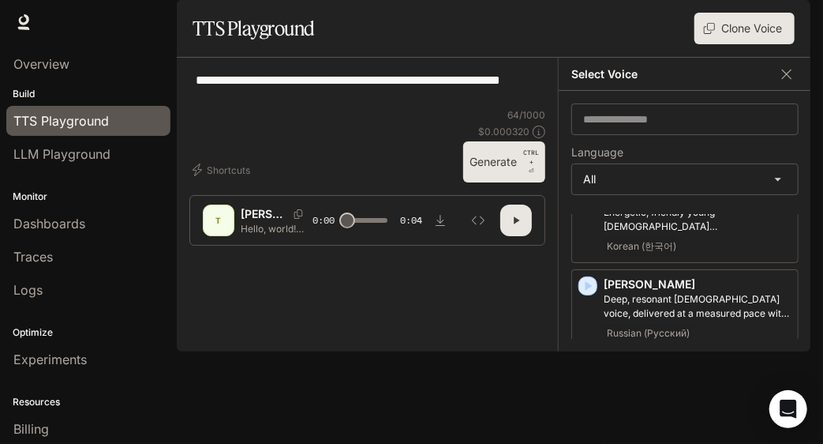
scroll to position [2695, 0]
click at [589, 364] on icon "button" at bounding box center [588, 372] width 16 height 16
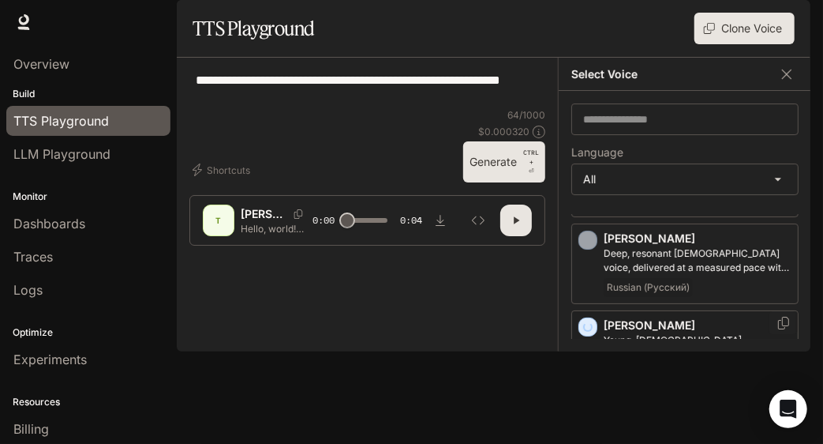
scroll to position [2774, 0]
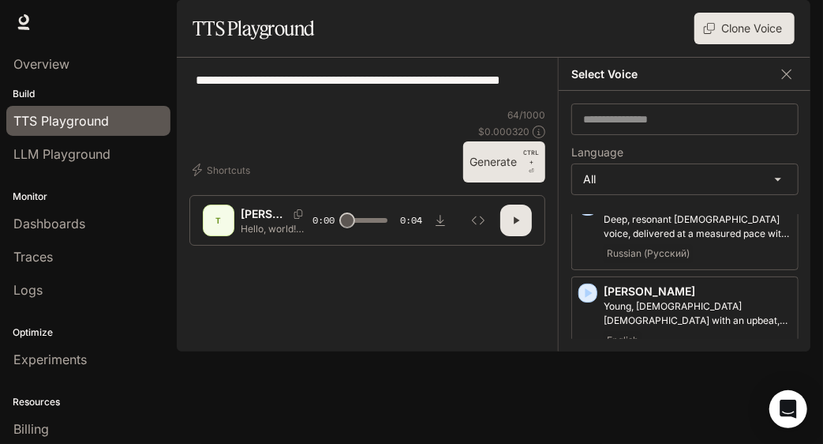
click at [589, 375] on icon "button" at bounding box center [589, 379] width 7 height 9
click at [589, 363] on div "Orietta Calm adult [DEMOGRAPHIC_DATA] Italian voice, with a soothing cadence It…" at bounding box center [684, 403] width 227 height 80
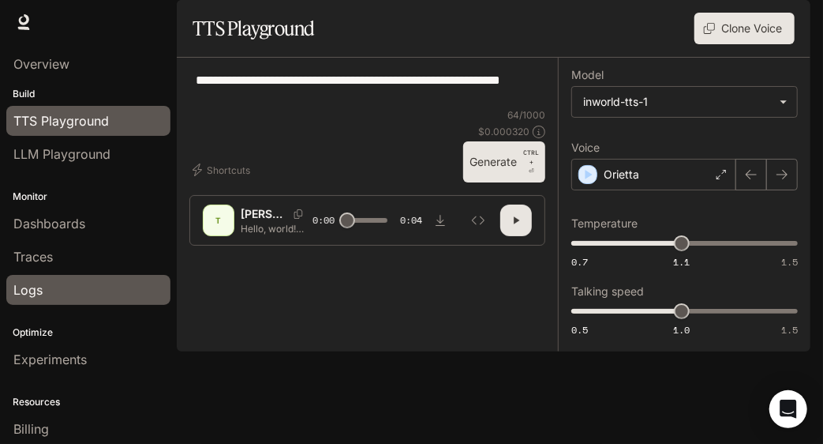
click at [31, 294] on span "Logs" at bounding box center [27, 289] width 29 height 19
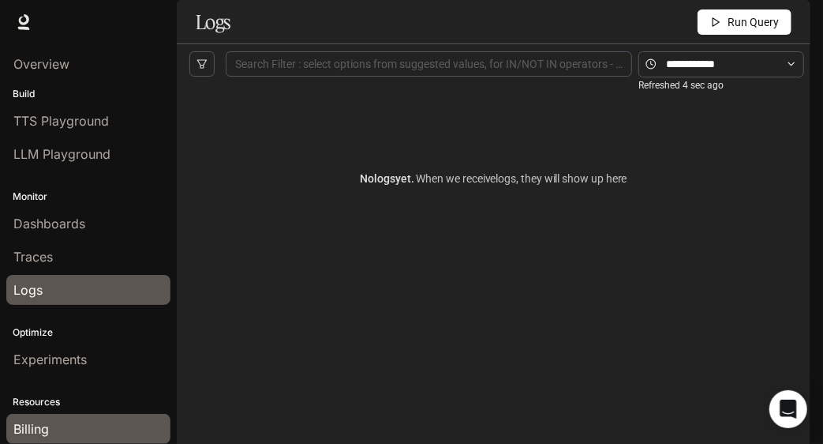
click at [44, 419] on span "Billing" at bounding box center [31, 428] width 36 height 19
